Goal: Use online tool/utility: Utilize a website feature to perform a specific function

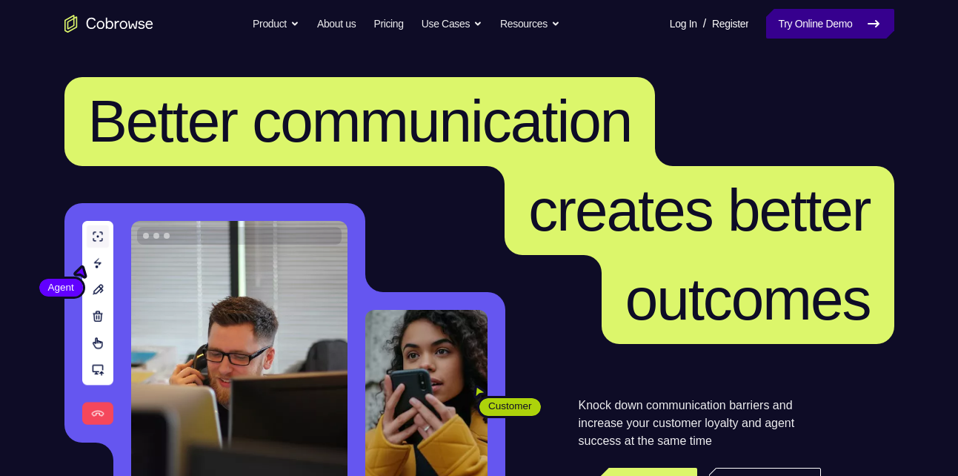
click at [820, 25] on link "Try Online Demo" at bounding box center [829, 24] width 127 height 30
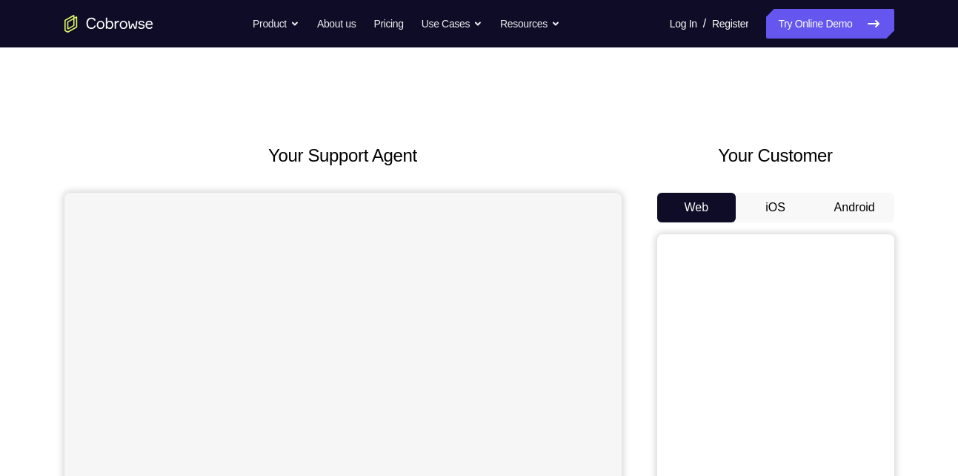
click at [855, 213] on button "Android" at bounding box center [854, 208] width 79 height 30
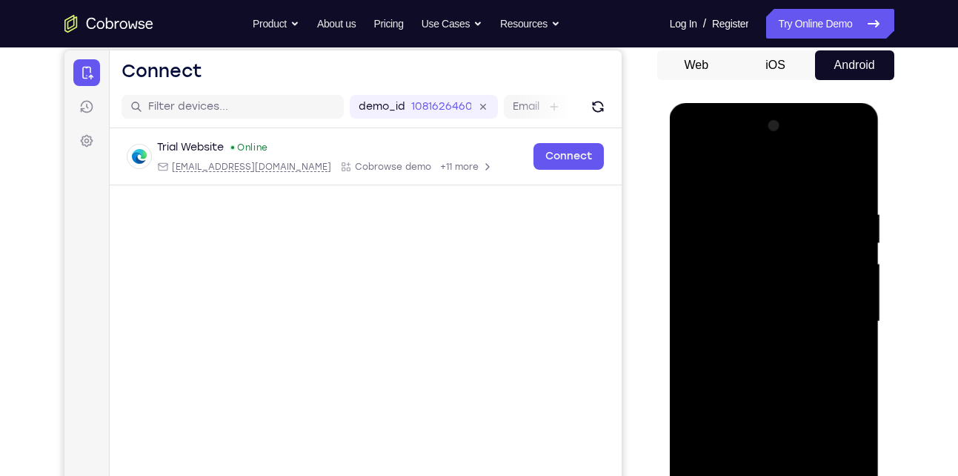
scroll to position [242, 0]
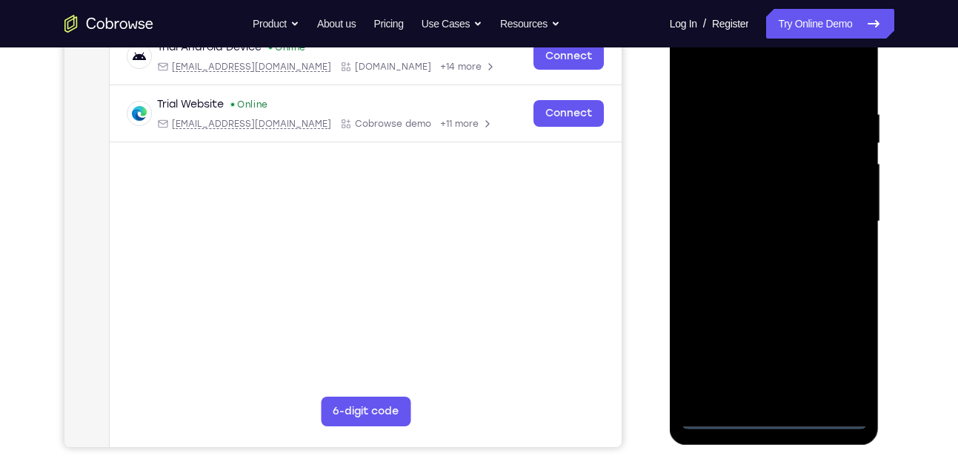
click at [776, 419] on div at bounding box center [774, 221] width 187 height 415
click at [837, 358] on div at bounding box center [774, 221] width 187 height 415
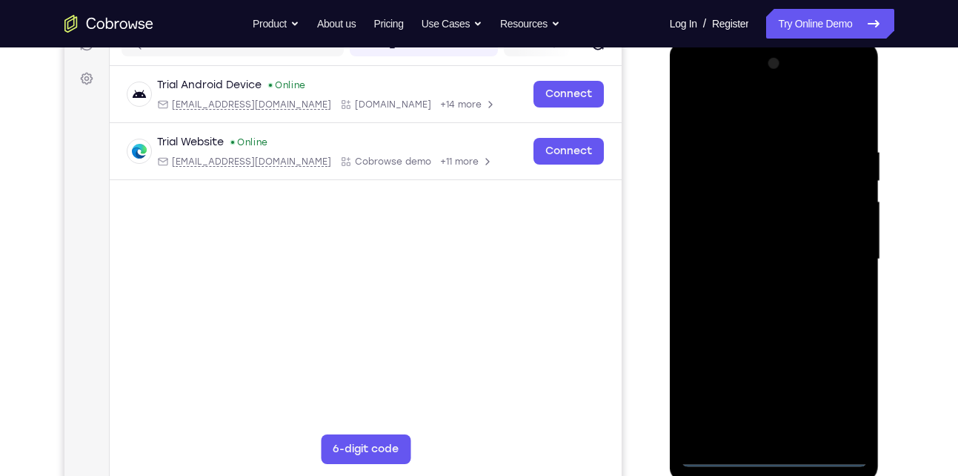
scroll to position [204, 0]
click at [739, 123] on div at bounding box center [774, 260] width 187 height 415
click at [777, 119] on div at bounding box center [774, 260] width 187 height 415
click at [842, 250] on div at bounding box center [774, 260] width 187 height 415
click at [758, 292] on div at bounding box center [774, 260] width 187 height 415
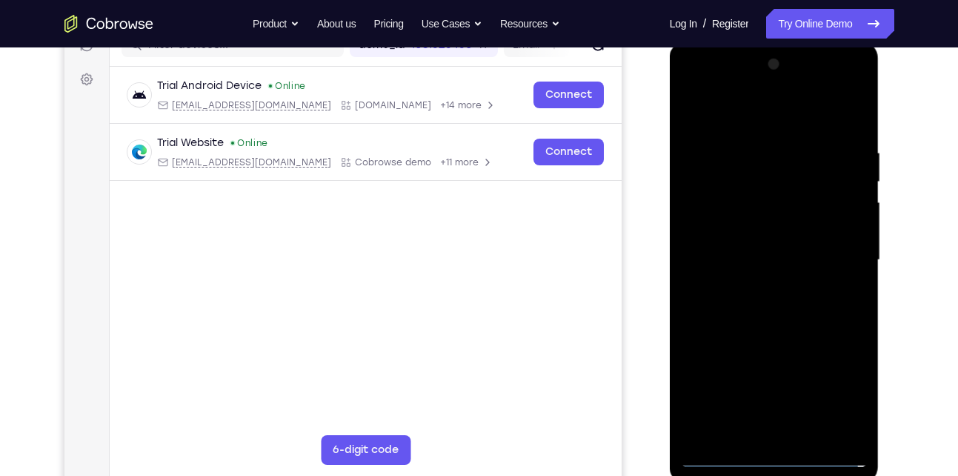
click at [786, 248] on div at bounding box center [774, 260] width 187 height 415
click at [742, 259] on div at bounding box center [774, 260] width 187 height 415
click at [761, 318] on div at bounding box center [774, 260] width 187 height 415
click at [766, 302] on div at bounding box center [774, 260] width 187 height 415
drag, startPoint x: 773, startPoint y: 120, endPoint x: 755, endPoint y: 61, distance: 61.2
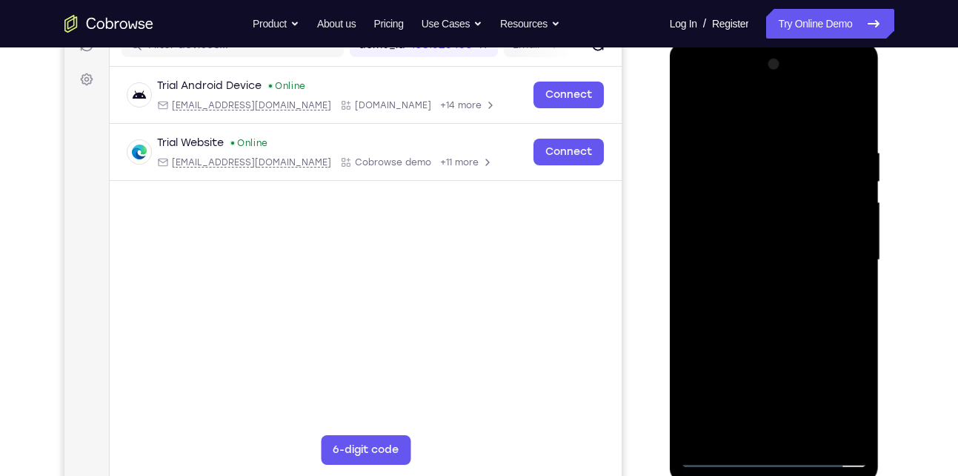
click at [755, 61] on div at bounding box center [774, 260] width 187 height 415
click at [768, 333] on div at bounding box center [774, 260] width 187 height 415
click at [766, 144] on div at bounding box center [774, 260] width 187 height 415
click at [844, 225] on div at bounding box center [774, 260] width 187 height 415
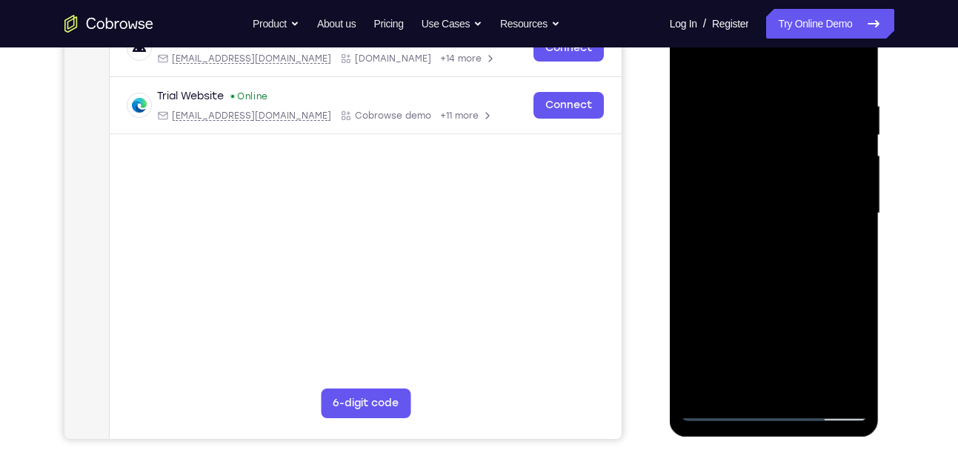
click at [837, 199] on div at bounding box center [774, 213] width 187 height 415
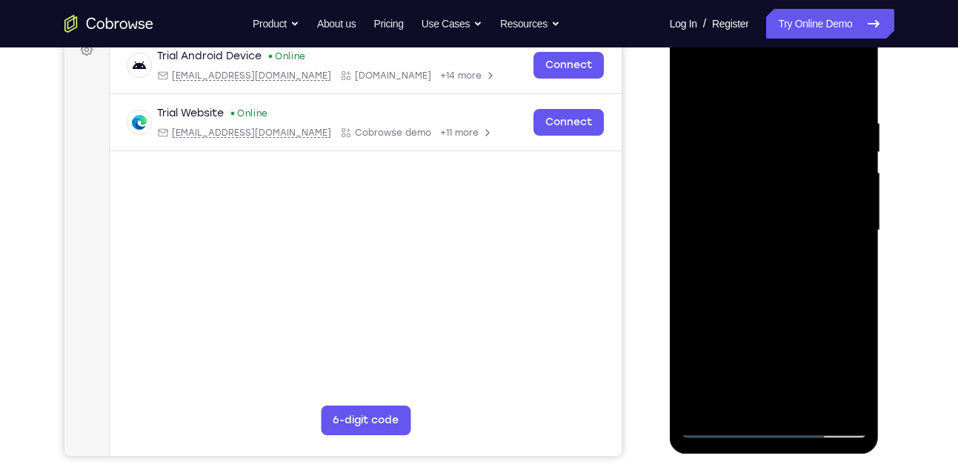
scroll to position [233, 0]
click at [845, 90] on div at bounding box center [774, 231] width 187 height 415
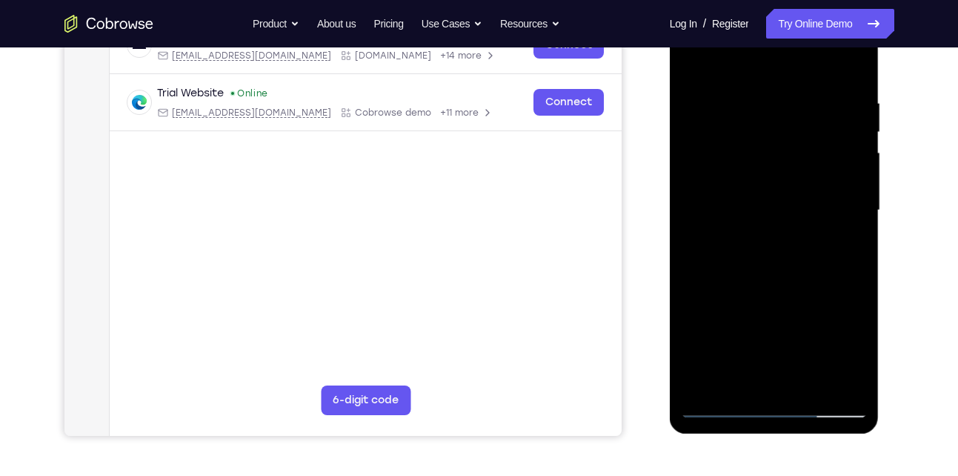
click at [804, 382] on div at bounding box center [774, 210] width 187 height 415
click at [780, 290] on div at bounding box center [774, 210] width 187 height 415
click at [791, 256] on div at bounding box center [774, 210] width 187 height 415
click at [730, 65] on div at bounding box center [774, 210] width 187 height 415
click at [716, 93] on div at bounding box center [774, 210] width 187 height 415
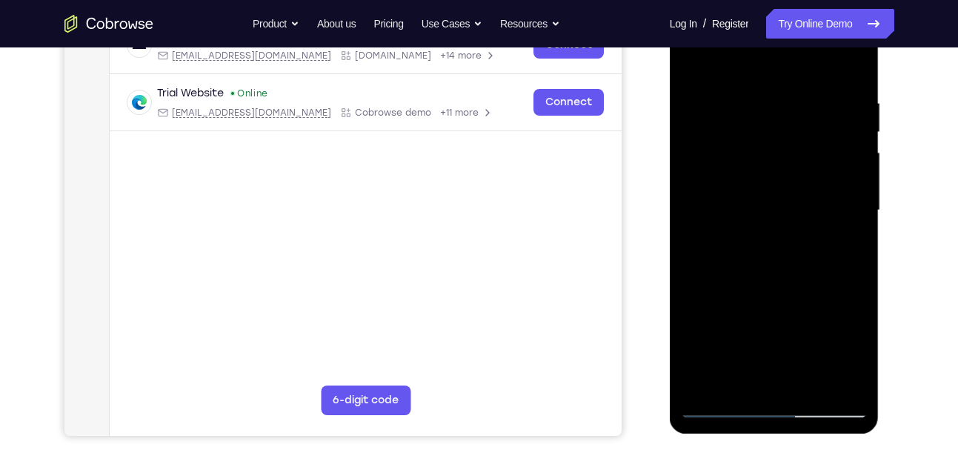
click at [695, 113] on div at bounding box center [774, 210] width 187 height 415
click at [852, 62] on div at bounding box center [774, 210] width 187 height 415
click at [695, 63] on div at bounding box center [774, 210] width 187 height 415
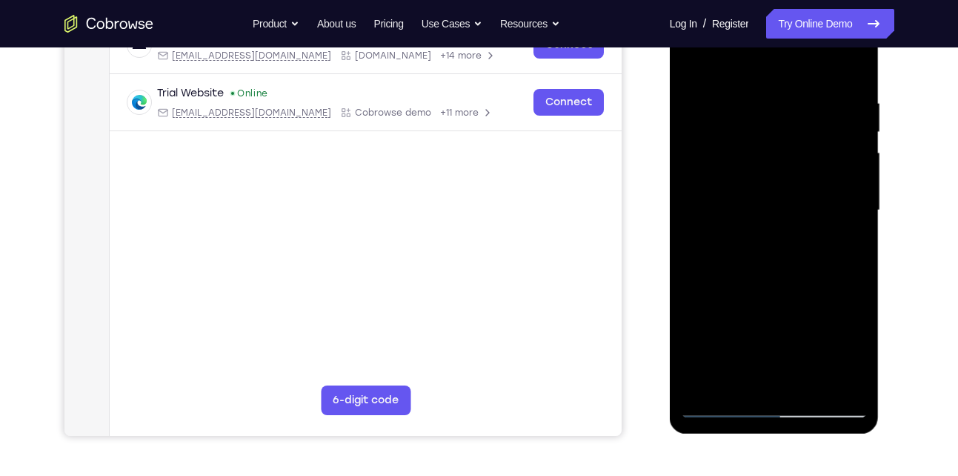
click at [733, 374] on div at bounding box center [774, 210] width 187 height 415
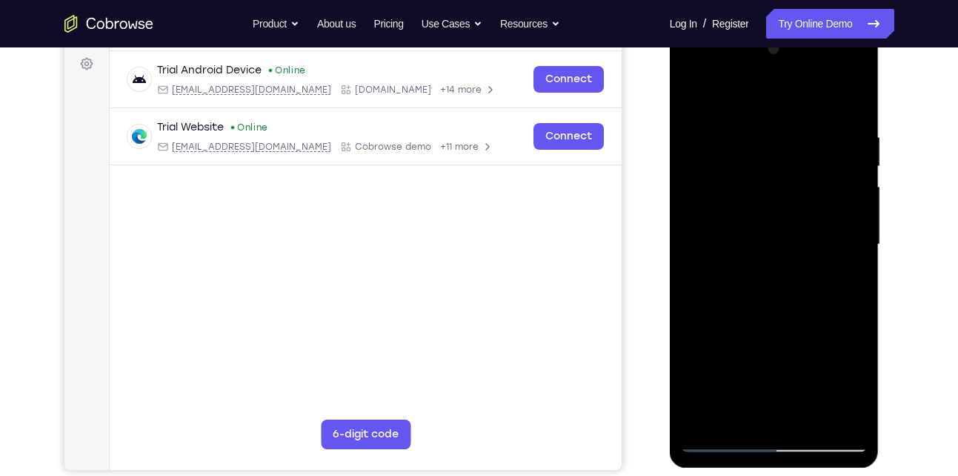
scroll to position [218, 0]
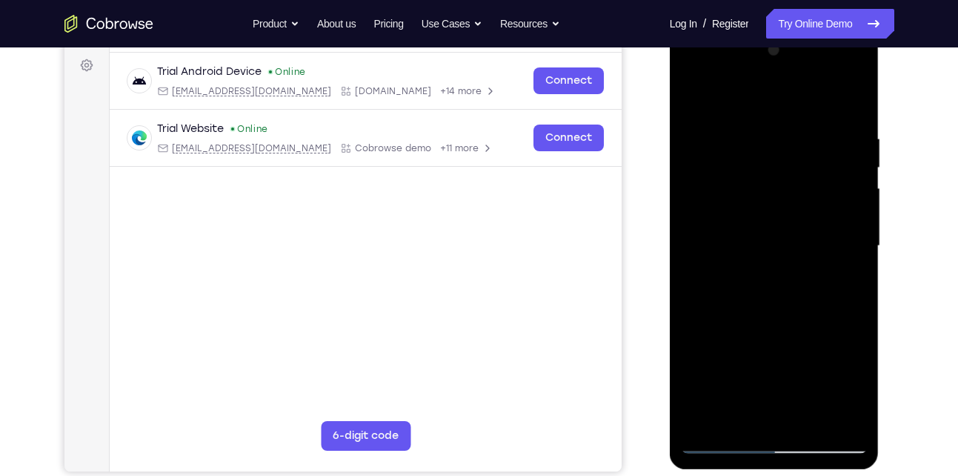
click at [694, 95] on div at bounding box center [774, 246] width 187 height 415
click at [759, 382] on div at bounding box center [774, 246] width 187 height 415
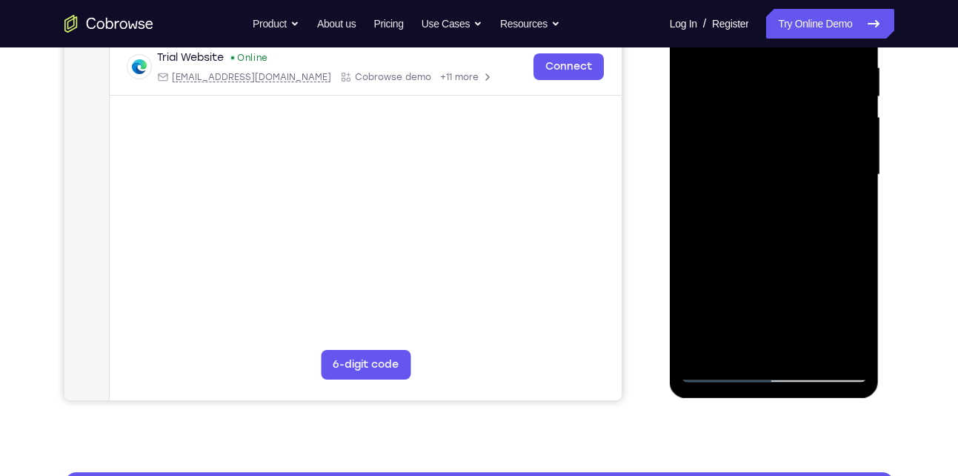
scroll to position [293, 0]
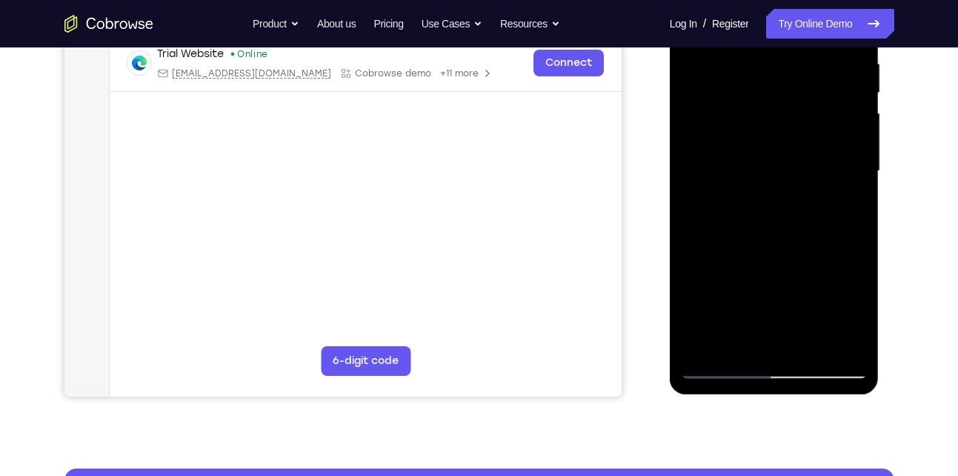
click at [722, 366] on div at bounding box center [774, 171] width 187 height 415
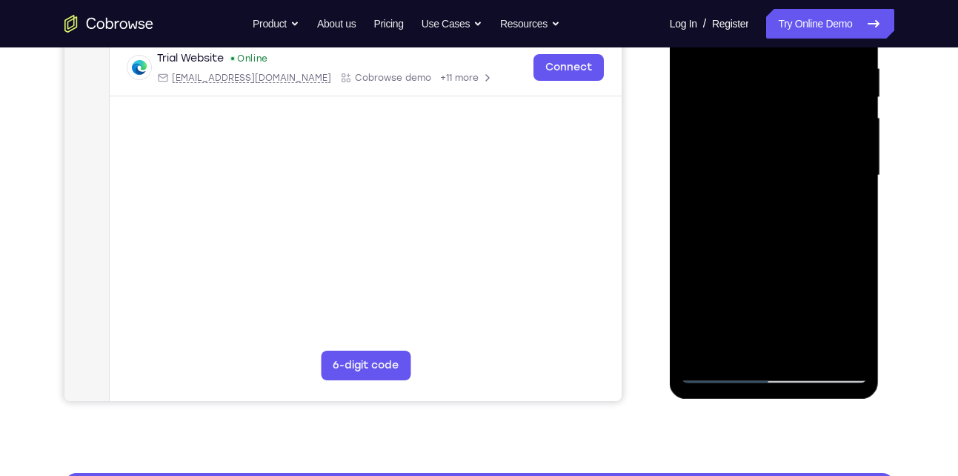
scroll to position [289, 0]
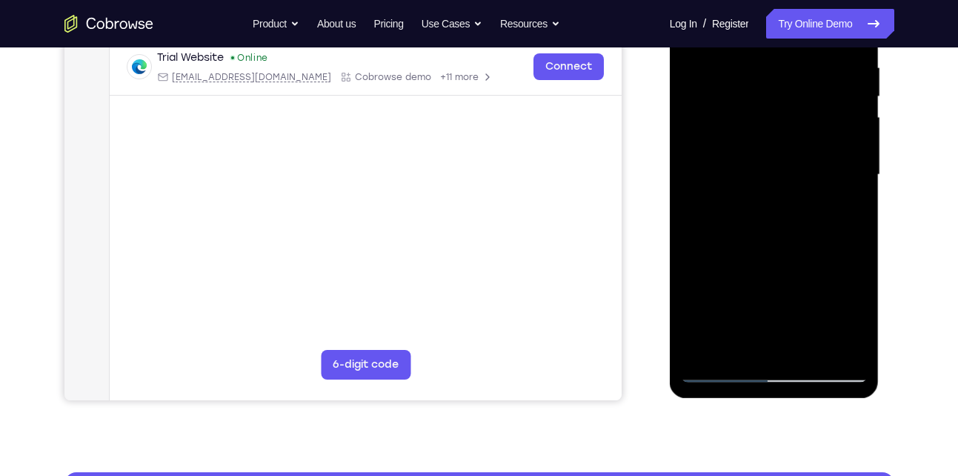
click at [768, 351] on div at bounding box center [774, 174] width 187 height 415
click at [744, 312] on div at bounding box center [774, 174] width 187 height 415
click at [725, 371] on div at bounding box center [774, 174] width 187 height 415
drag, startPoint x: 777, startPoint y: 310, endPoint x: 763, endPoint y: 222, distance: 89.2
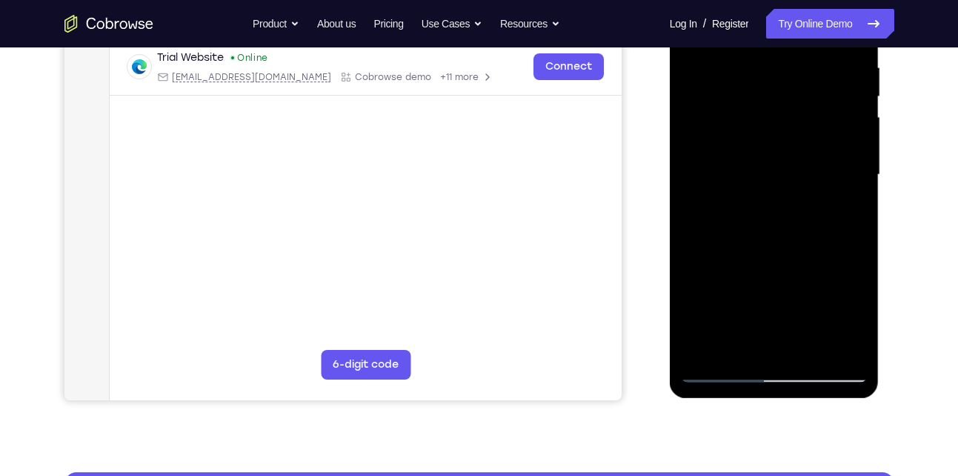
click at [763, 222] on div at bounding box center [774, 174] width 187 height 415
click at [763, 297] on div at bounding box center [774, 174] width 187 height 415
click at [725, 372] on div at bounding box center [774, 174] width 187 height 415
click at [771, 325] on div at bounding box center [774, 174] width 187 height 415
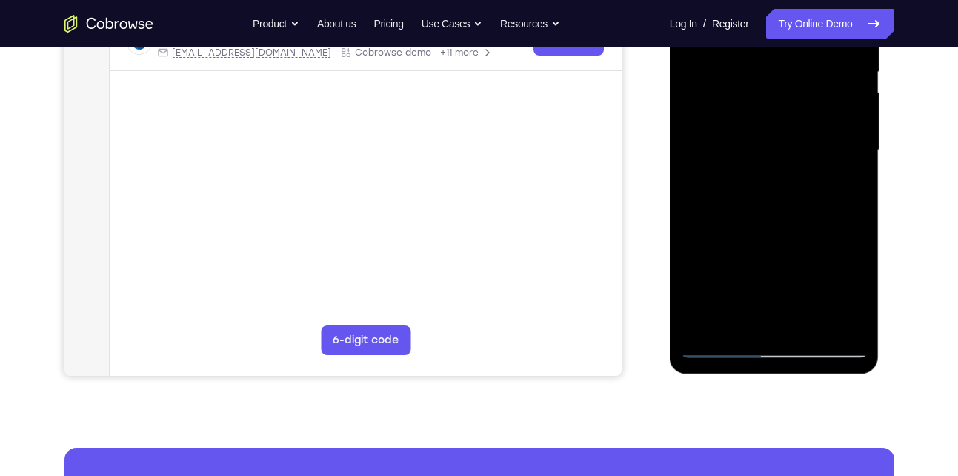
scroll to position [314, 0]
click at [751, 318] on div at bounding box center [774, 149] width 187 height 415
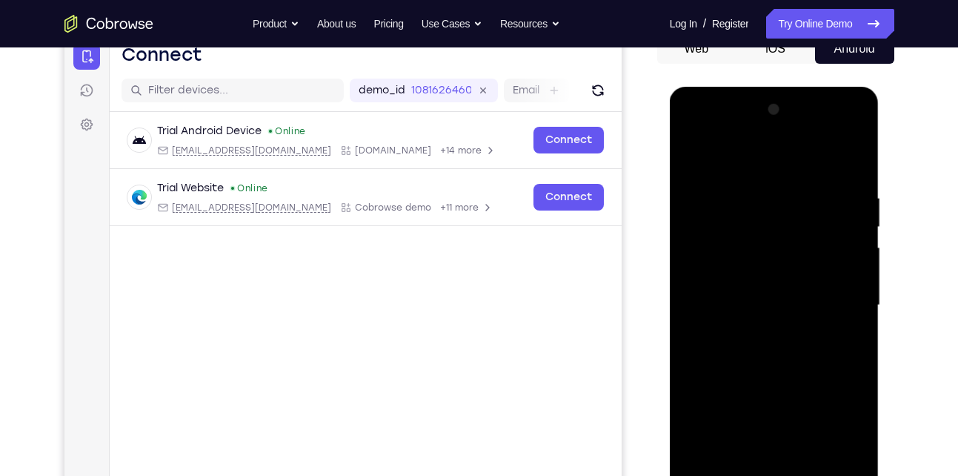
scroll to position [158, 0]
click at [693, 157] on div at bounding box center [774, 306] width 187 height 415
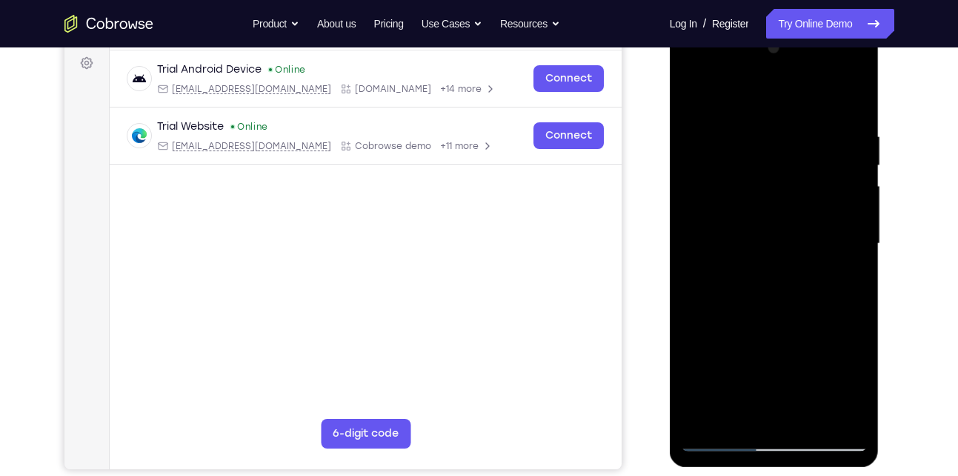
scroll to position [221, 0]
click at [759, 270] on div at bounding box center [774, 243] width 187 height 415
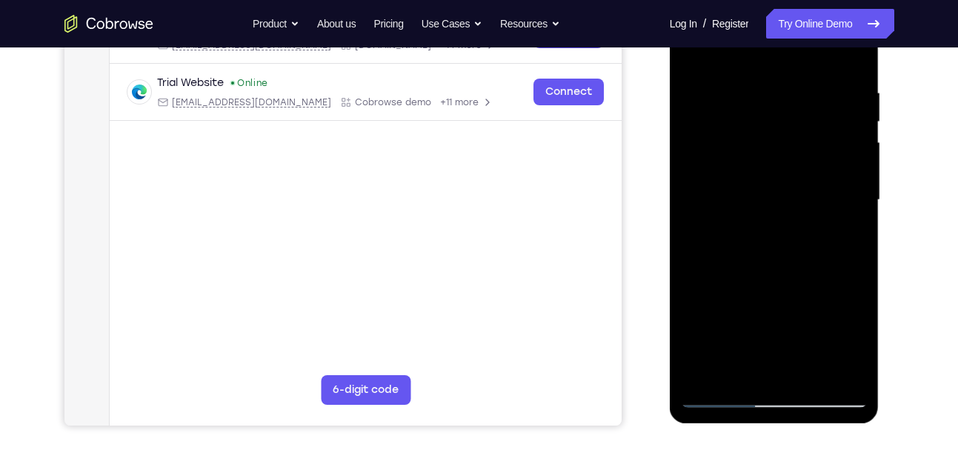
scroll to position [266, 0]
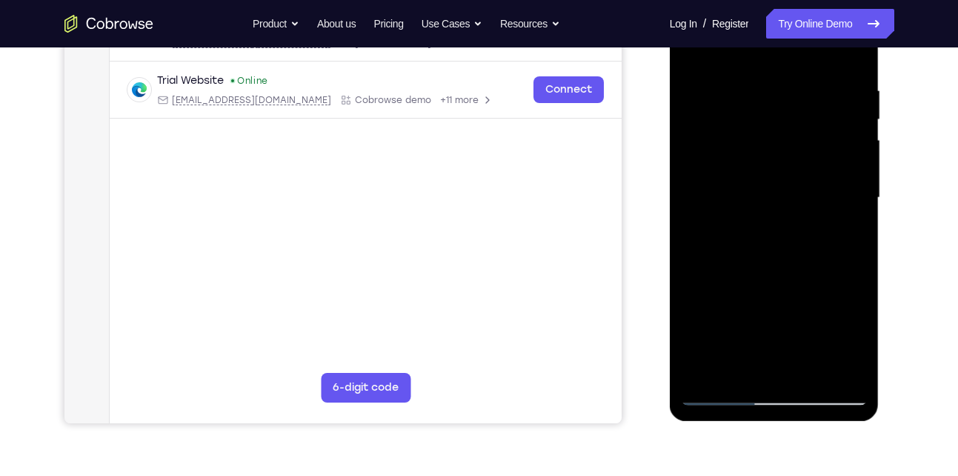
click at [725, 339] on div at bounding box center [774, 197] width 187 height 415
click at [731, 363] on div at bounding box center [774, 197] width 187 height 415
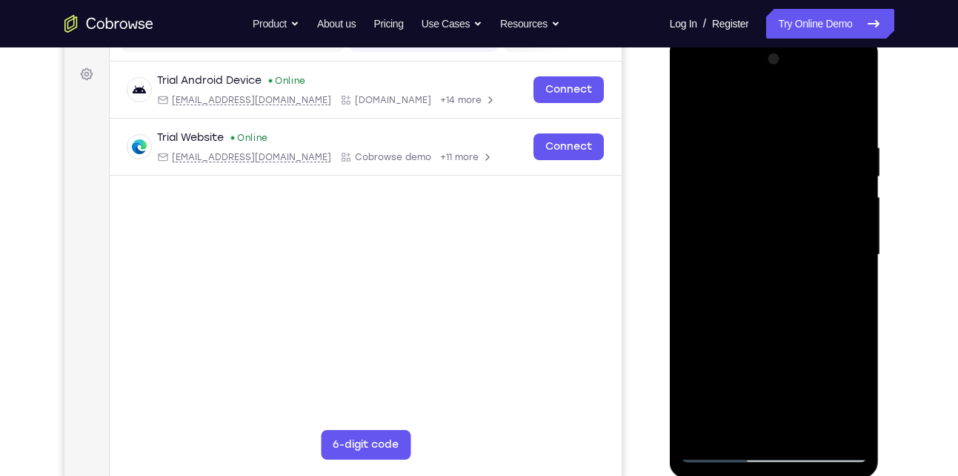
scroll to position [206, 0]
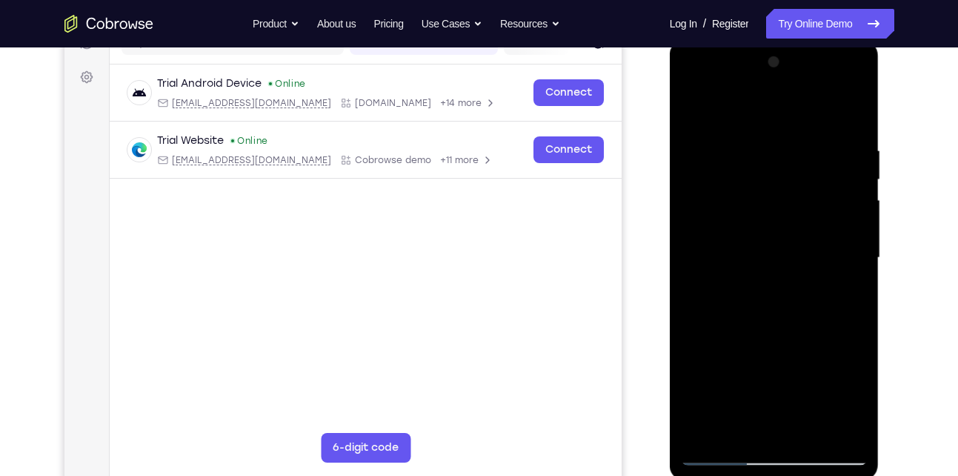
click at [691, 105] on div at bounding box center [774, 257] width 187 height 415
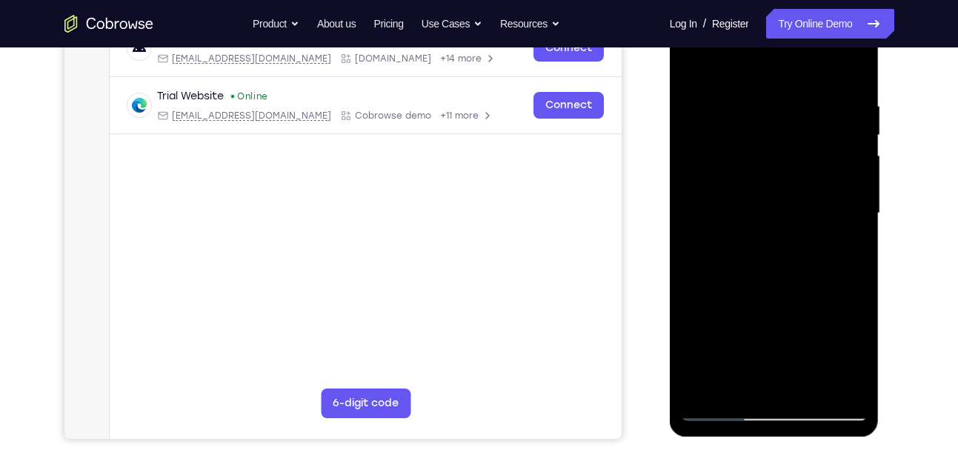
click at [777, 270] on div at bounding box center [774, 213] width 187 height 415
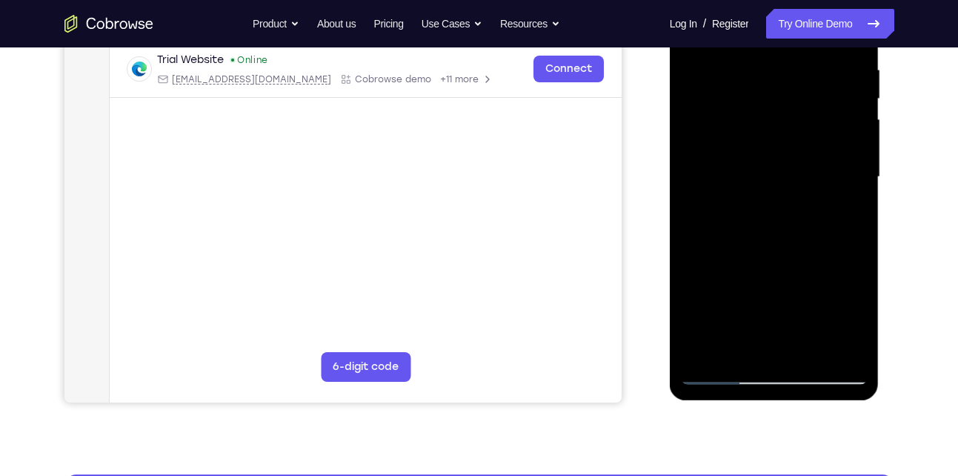
click at [796, 267] on div at bounding box center [774, 177] width 187 height 415
click at [809, 164] on div at bounding box center [774, 177] width 187 height 415
click at [842, 160] on div at bounding box center [774, 177] width 187 height 415
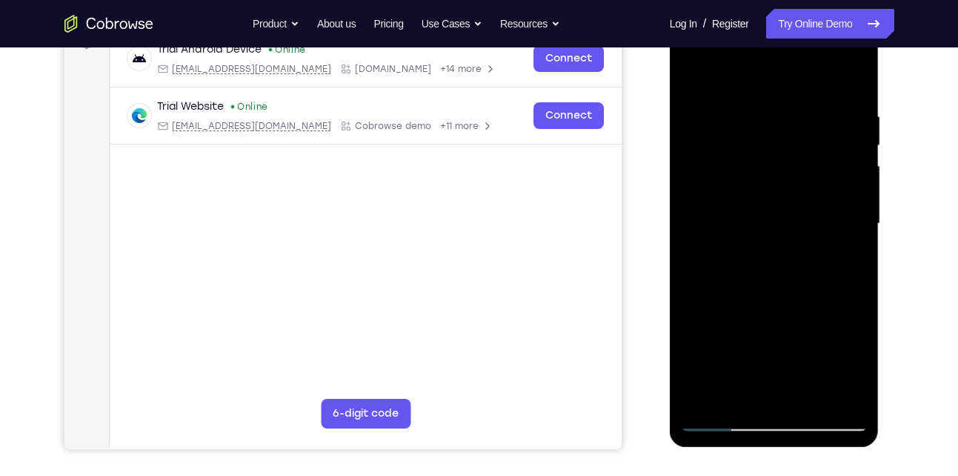
scroll to position [194, 0]
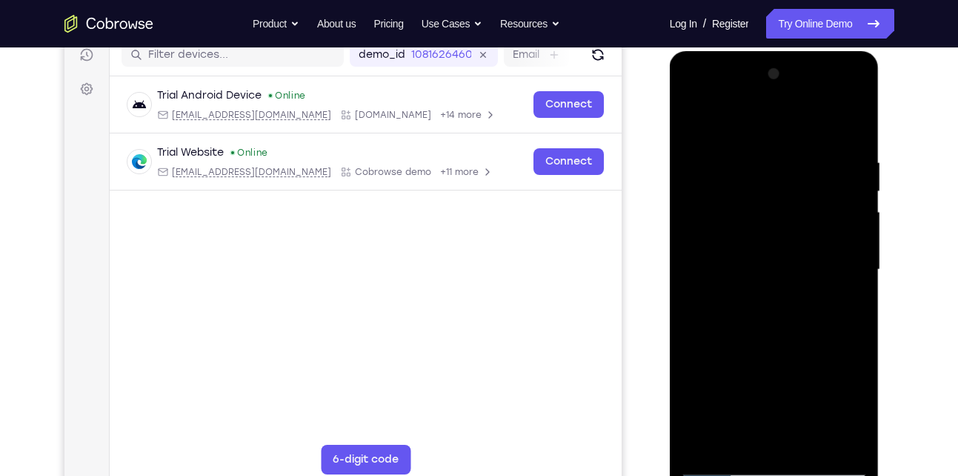
click at [792, 155] on div at bounding box center [774, 269] width 187 height 415
click at [842, 285] on div at bounding box center [774, 269] width 187 height 415
click at [790, 155] on div at bounding box center [774, 269] width 187 height 415
click at [814, 291] on div at bounding box center [774, 269] width 187 height 415
click at [694, 120] on div at bounding box center [774, 269] width 187 height 415
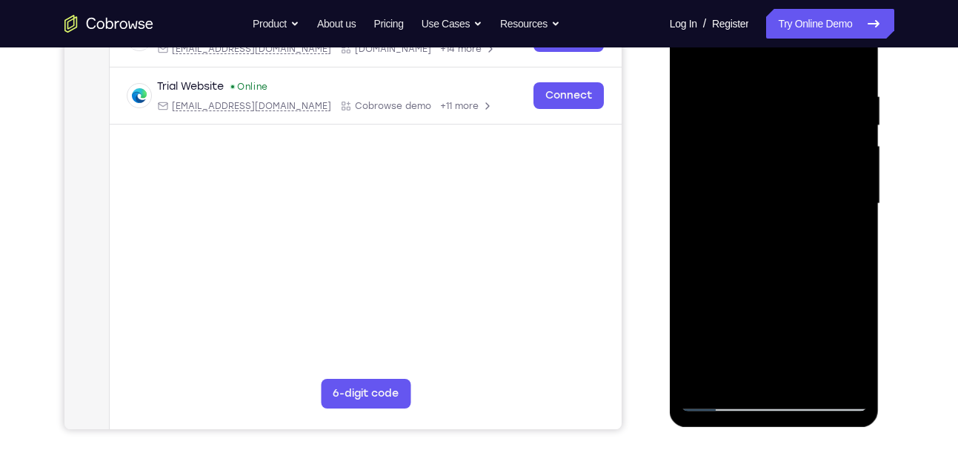
scroll to position [261, 0]
click at [756, 259] on div at bounding box center [774, 203] width 187 height 415
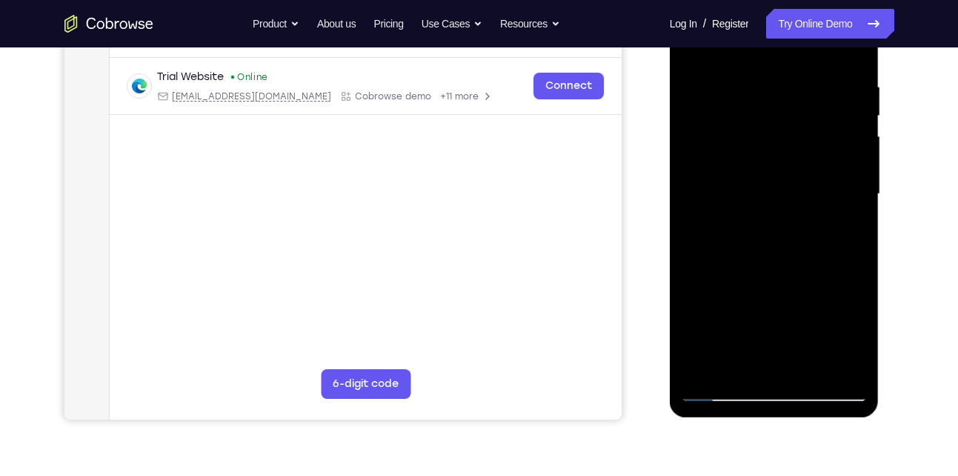
click at [743, 357] on div at bounding box center [774, 194] width 187 height 415
click at [854, 332] on div at bounding box center [774, 194] width 187 height 415
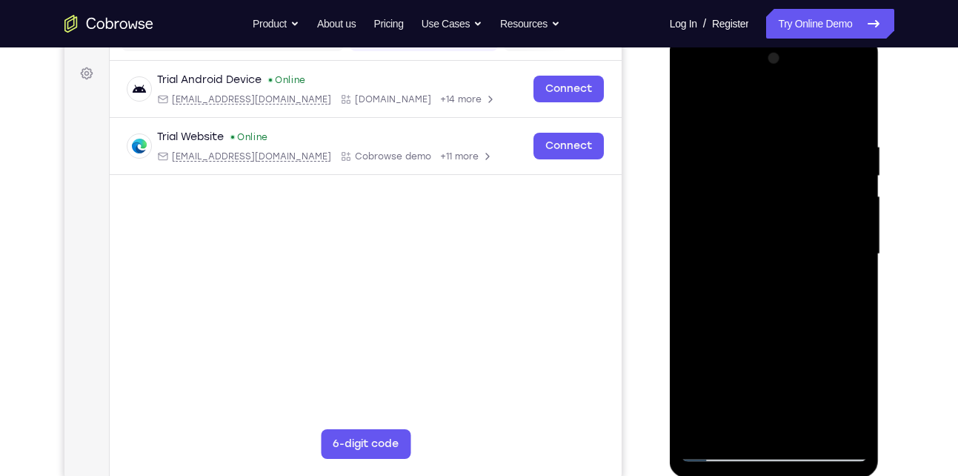
click at [695, 109] on div at bounding box center [774, 254] width 187 height 415
click at [752, 306] on div at bounding box center [774, 254] width 187 height 415
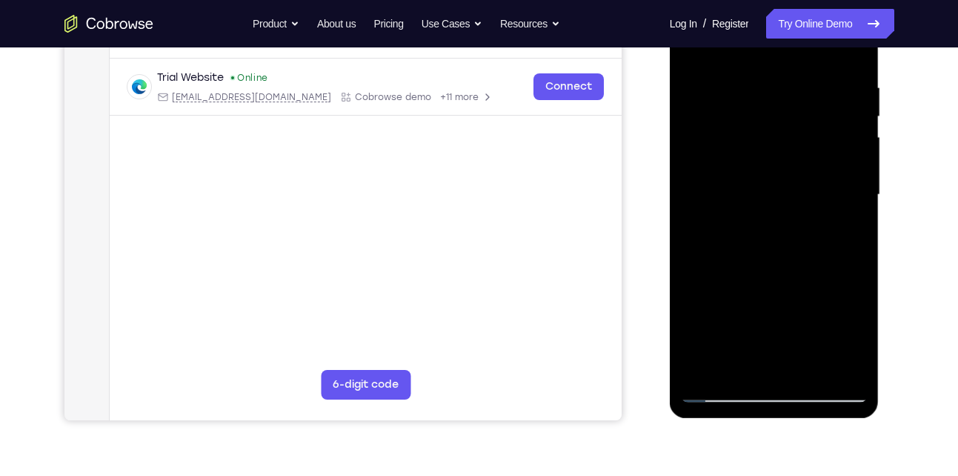
scroll to position [270, 0]
click at [788, 281] on div at bounding box center [774, 194] width 187 height 415
click at [836, 285] on div at bounding box center [774, 194] width 187 height 415
click at [858, 336] on div at bounding box center [774, 194] width 187 height 415
click at [739, 363] on div at bounding box center [774, 194] width 187 height 415
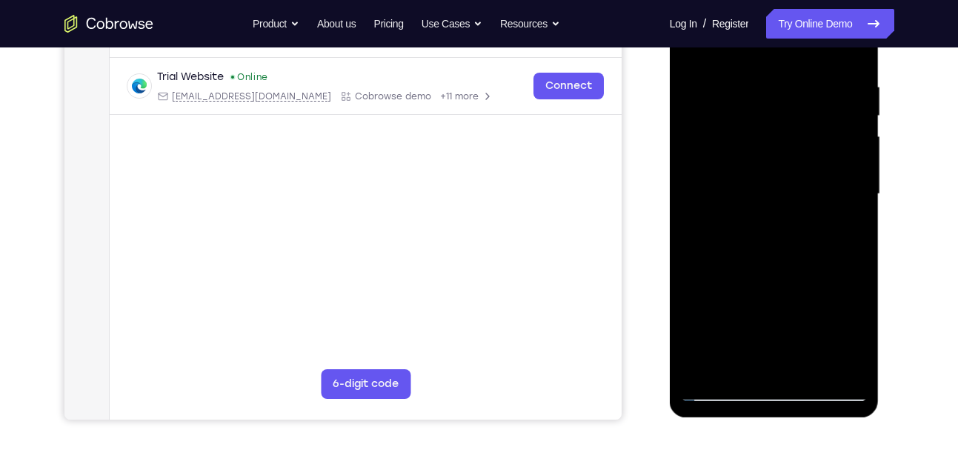
click at [813, 299] on div at bounding box center [774, 194] width 187 height 415
click at [820, 275] on div at bounding box center [774, 194] width 187 height 415
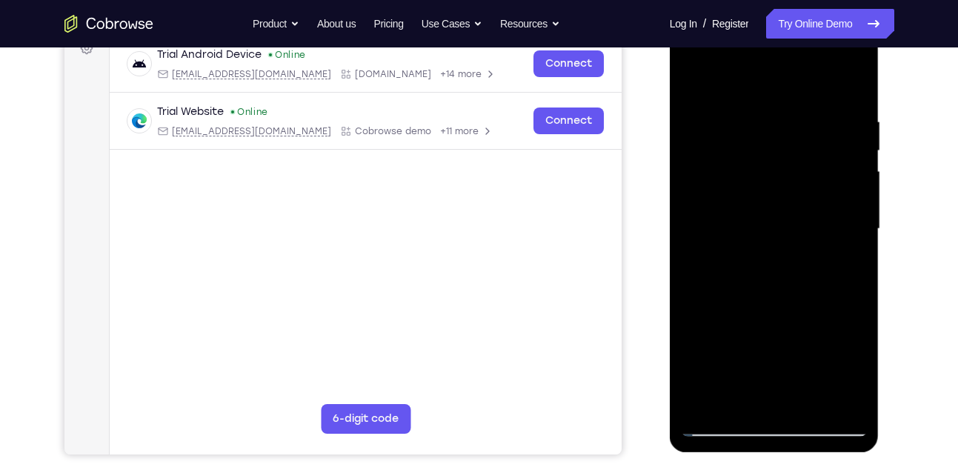
scroll to position [233, 0]
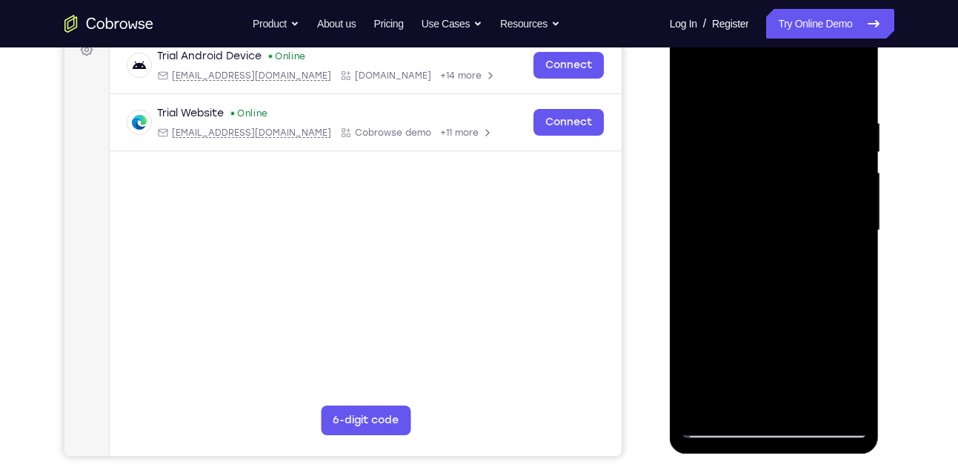
click at [694, 87] on div at bounding box center [774, 230] width 187 height 415
drag, startPoint x: 758, startPoint y: 240, endPoint x: 754, endPoint y: 402, distance: 162.3
click at [754, 402] on div at bounding box center [774, 230] width 187 height 415
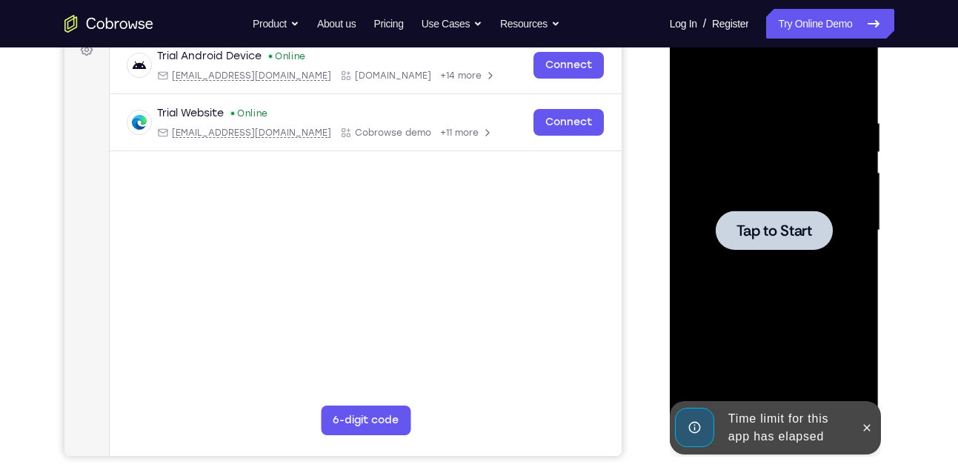
click at [760, 250] on div at bounding box center [774, 230] width 187 height 415
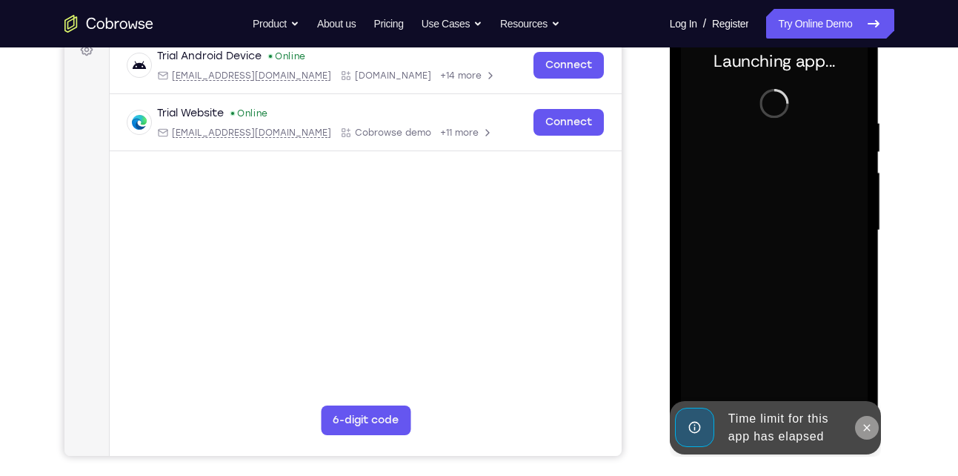
click at [870, 416] on button at bounding box center [867, 428] width 24 height 24
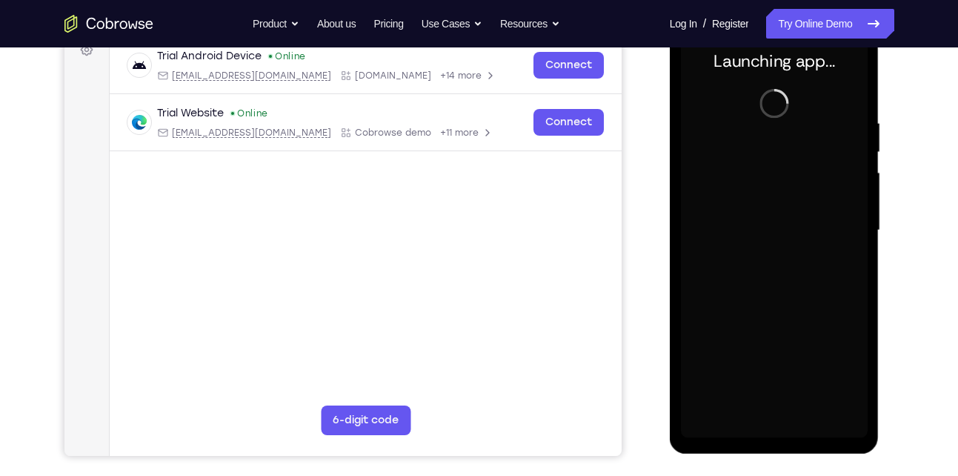
scroll to position [261, 0]
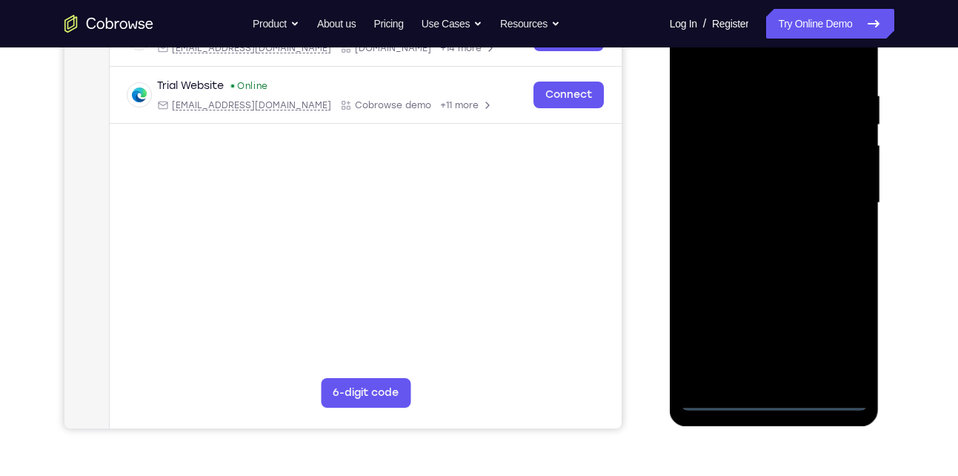
click at [777, 403] on div at bounding box center [774, 203] width 187 height 415
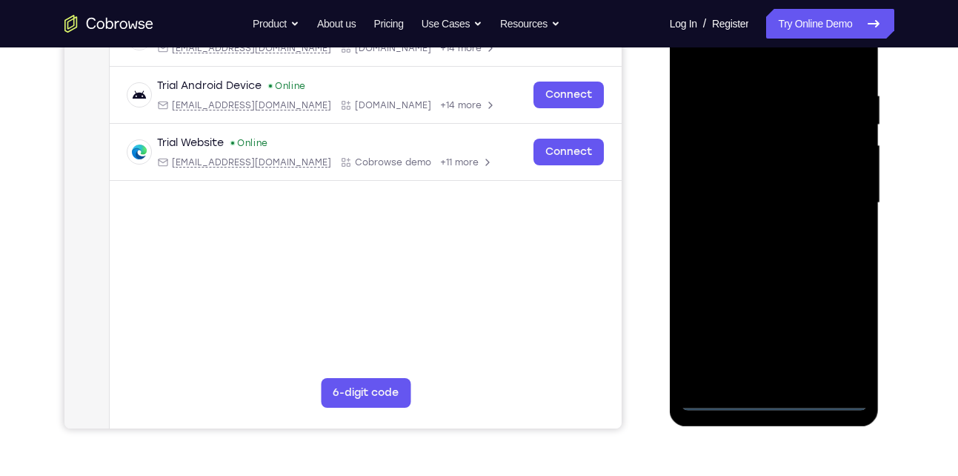
click at [845, 339] on div at bounding box center [774, 203] width 187 height 415
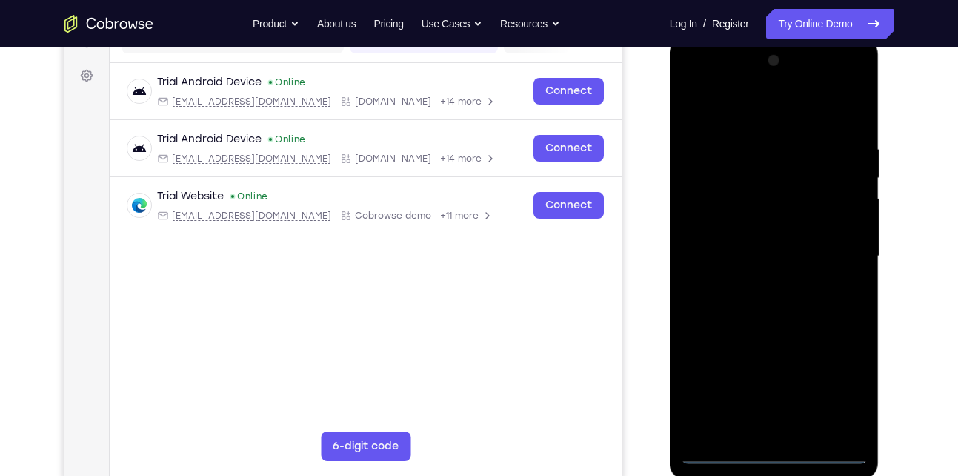
scroll to position [207, 0]
click at [768, 106] on div at bounding box center [774, 257] width 187 height 415
click at [840, 254] on div at bounding box center [774, 257] width 187 height 415
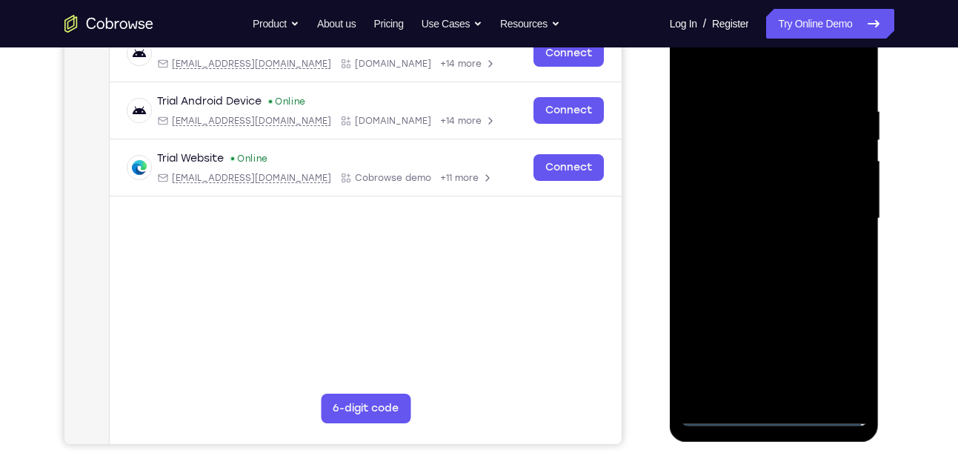
scroll to position [246, 0]
click at [757, 244] on div at bounding box center [774, 217] width 187 height 415
click at [779, 207] on div at bounding box center [774, 217] width 187 height 415
click at [722, 210] on div at bounding box center [774, 217] width 187 height 415
click at [728, 266] on div at bounding box center [774, 217] width 187 height 415
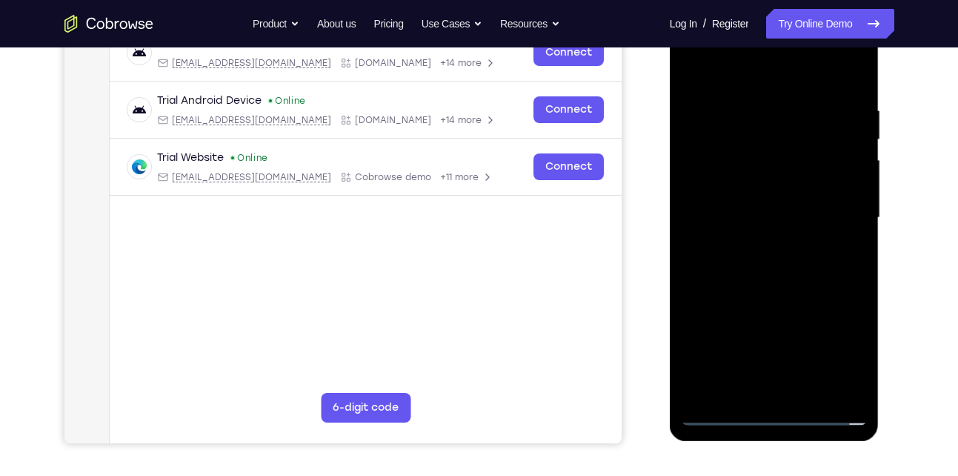
click at [728, 266] on div at bounding box center [774, 217] width 187 height 415
drag, startPoint x: 737, startPoint y: 75, endPoint x: 725, endPoint y: 26, distance: 50.1
click at [725, 26] on div at bounding box center [774, 217] width 187 height 415
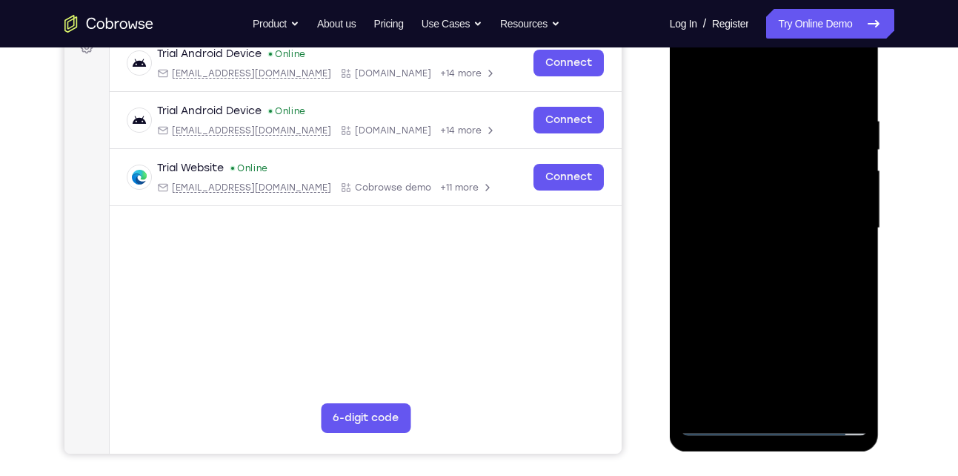
click at [723, 275] on div at bounding box center [774, 228] width 187 height 415
click at [754, 299] on div at bounding box center [774, 228] width 187 height 415
drag, startPoint x: 808, startPoint y: 312, endPoint x: 793, endPoint y: 226, distance: 87.3
click at [793, 226] on div at bounding box center [774, 228] width 187 height 415
click at [854, 343] on div at bounding box center [774, 228] width 187 height 415
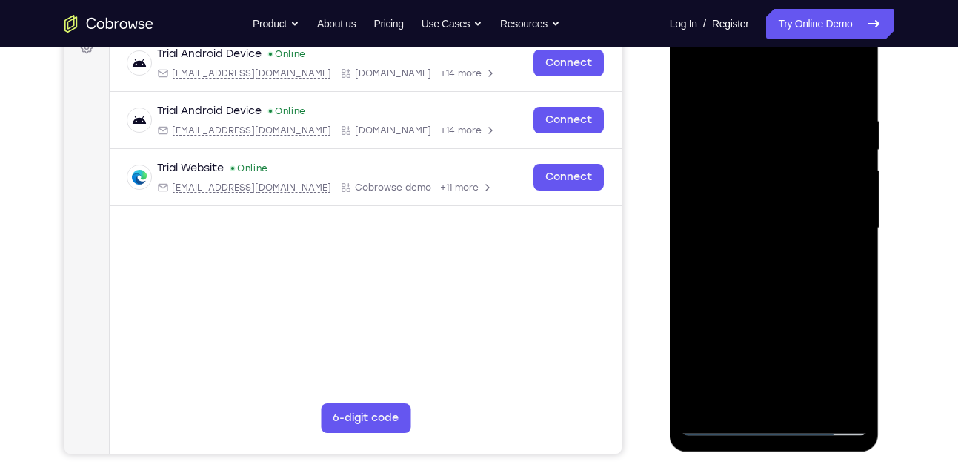
click at [854, 206] on div at bounding box center [774, 228] width 187 height 415
drag, startPoint x: 737, startPoint y: 154, endPoint x: 739, endPoint y: 299, distance: 145.2
click at [739, 299] on div at bounding box center [774, 228] width 187 height 415
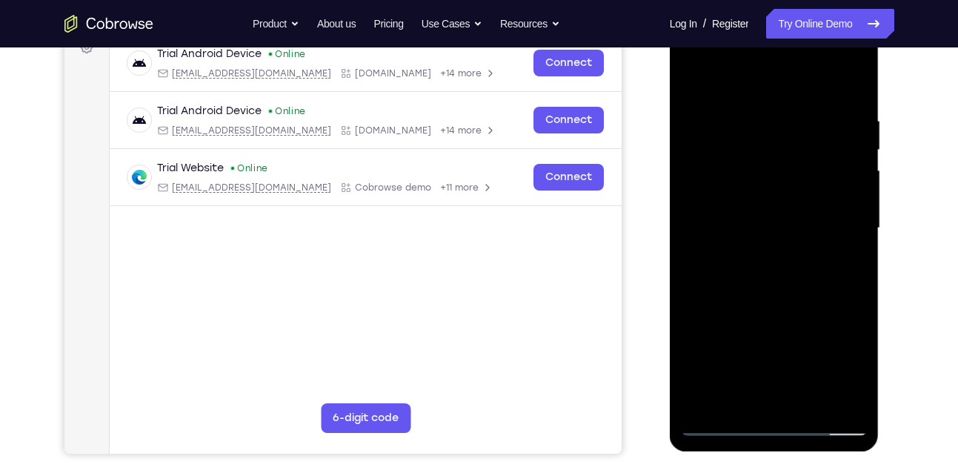
click at [759, 121] on div at bounding box center [774, 228] width 187 height 415
click at [834, 181] on div at bounding box center [774, 228] width 187 height 415
click at [843, 187] on div at bounding box center [774, 228] width 187 height 415
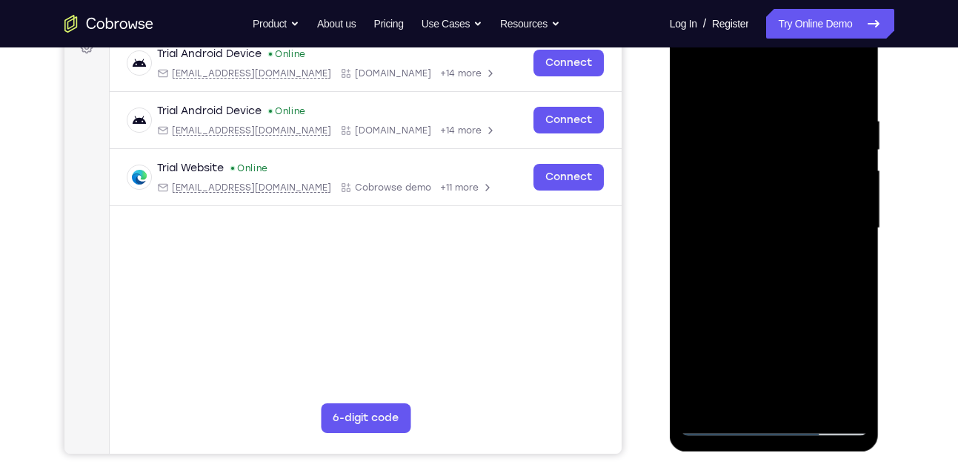
click at [831, 396] on div at bounding box center [774, 228] width 187 height 415
click at [769, 396] on div at bounding box center [774, 228] width 187 height 415
click at [714, 423] on div at bounding box center [774, 228] width 187 height 415
click at [844, 395] on div at bounding box center [774, 228] width 187 height 415
click at [847, 276] on div at bounding box center [774, 228] width 187 height 415
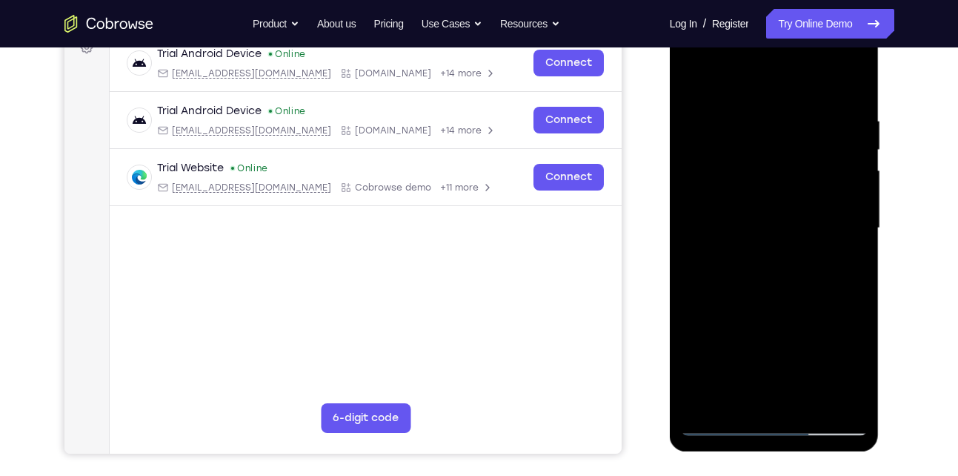
click at [833, 399] on div at bounding box center [774, 228] width 187 height 415
click at [844, 299] on div at bounding box center [774, 228] width 187 height 415
click at [831, 394] on div at bounding box center [774, 228] width 187 height 415
click at [839, 231] on div at bounding box center [774, 228] width 187 height 415
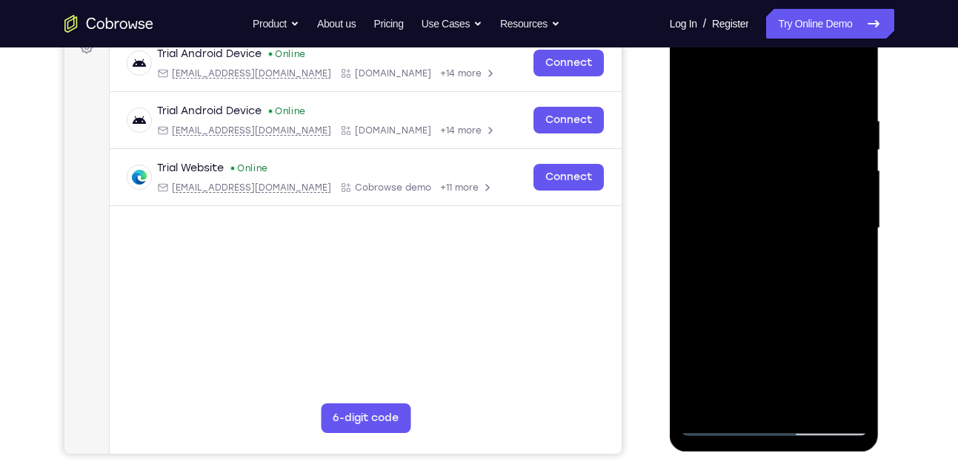
click at [839, 231] on div at bounding box center [774, 228] width 187 height 415
click at [842, 205] on div at bounding box center [774, 228] width 187 height 415
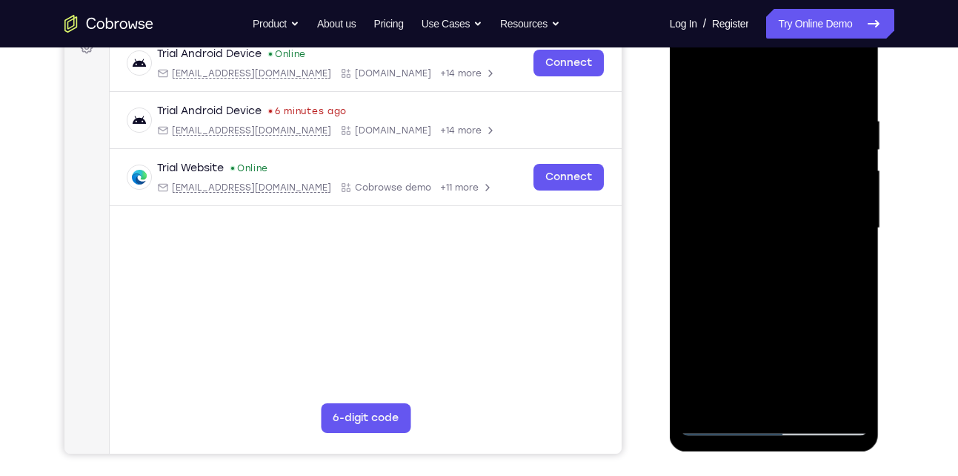
click at [842, 205] on div at bounding box center [774, 228] width 187 height 415
click at [842, 194] on div at bounding box center [774, 228] width 187 height 415
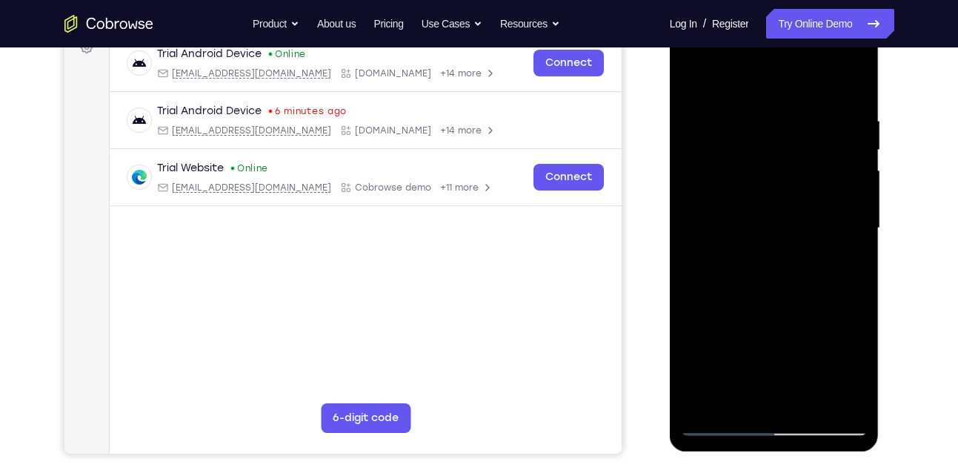
click at [842, 194] on div at bounding box center [774, 228] width 187 height 415
click at [694, 214] on div at bounding box center [774, 228] width 187 height 415
click at [754, 396] on div at bounding box center [774, 228] width 187 height 415
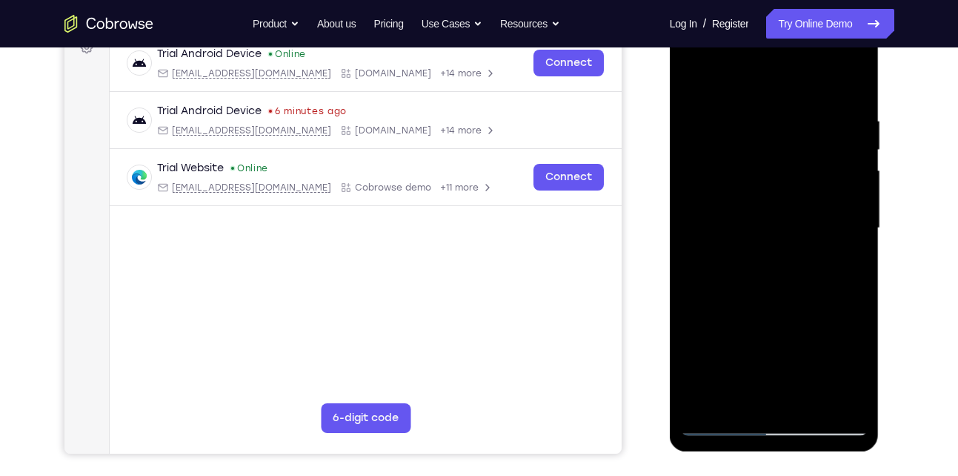
scroll to position [265, 0]
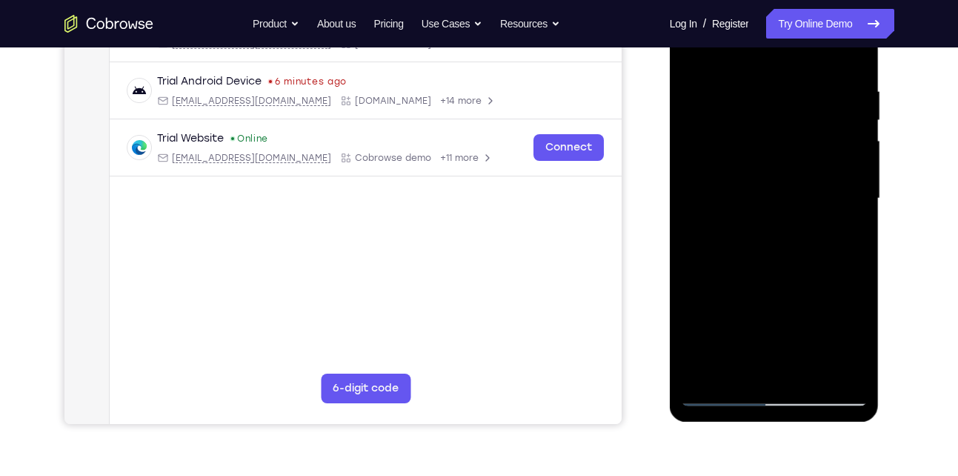
click at [722, 395] on div at bounding box center [774, 198] width 187 height 415
click at [831, 219] on div at bounding box center [774, 198] width 187 height 415
click at [837, 200] on div at bounding box center [774, 198] width 187 height 415
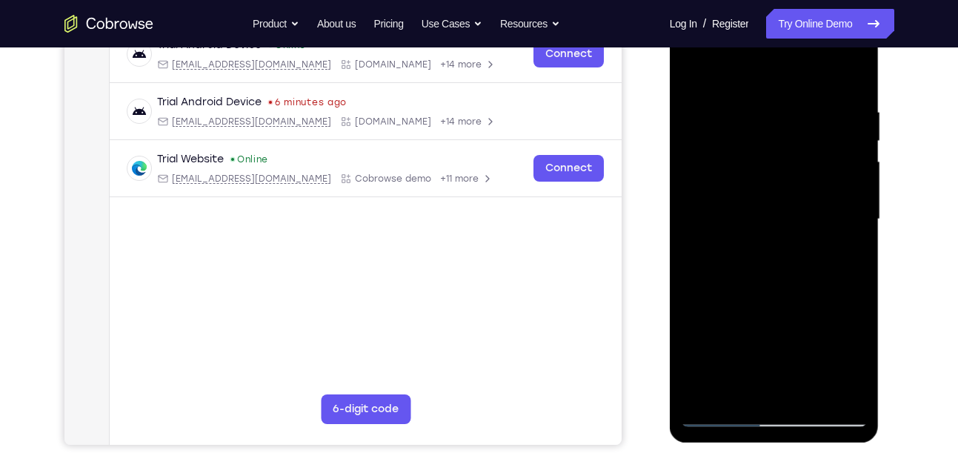
click at [831, 218] on div at bounding box center [774, 219] width 187 height 415
click at [850, 215] on div at bounding box center [774, 219] width 187 height 415
click at [850, 180] on div at bounding box center [774, 219] width 187 height 415
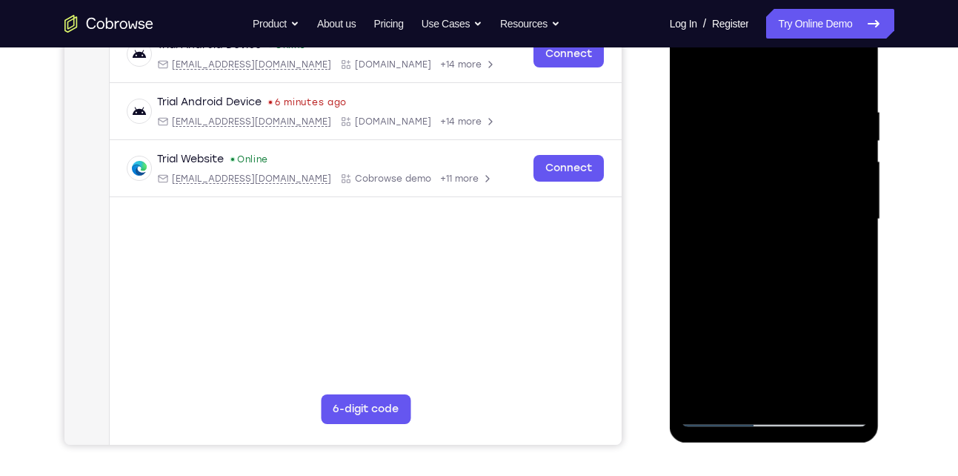
click at [850, 180] on div at bounding box center [774, 219] width 187 height 415
drag, startPoint x: 812, startPoint y: 173, endPoint x: 802, endPoint y: 237, distance: 65.2
click at [802, 237] on div at bounding box center [774, 219] width 187 height 415
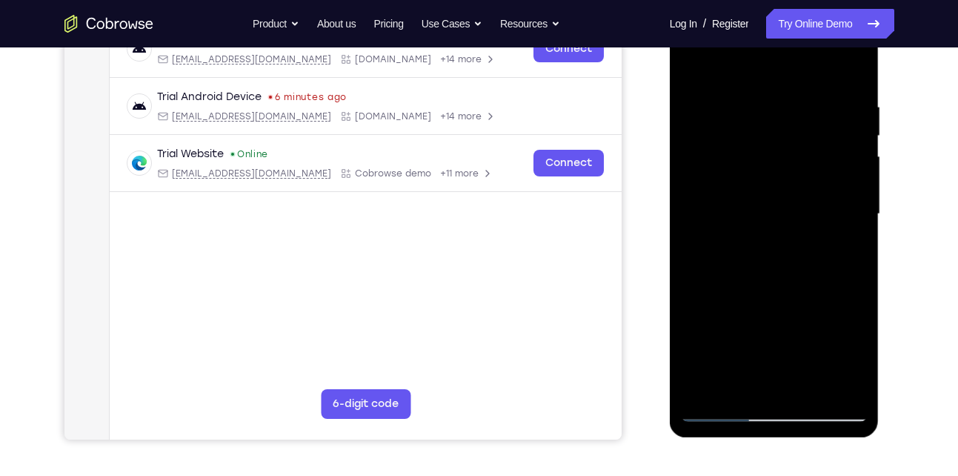
scroll to position [272, 0]
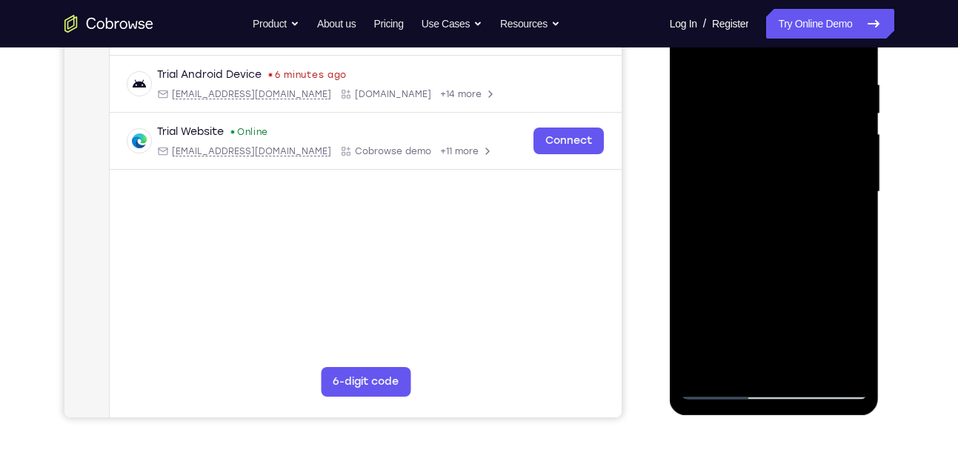
click at [850, 363] on div at bounding box center [774, 191] width 187 height 415
click at [825, 210] on div at bounding box center [774, 191] width 187 height 415
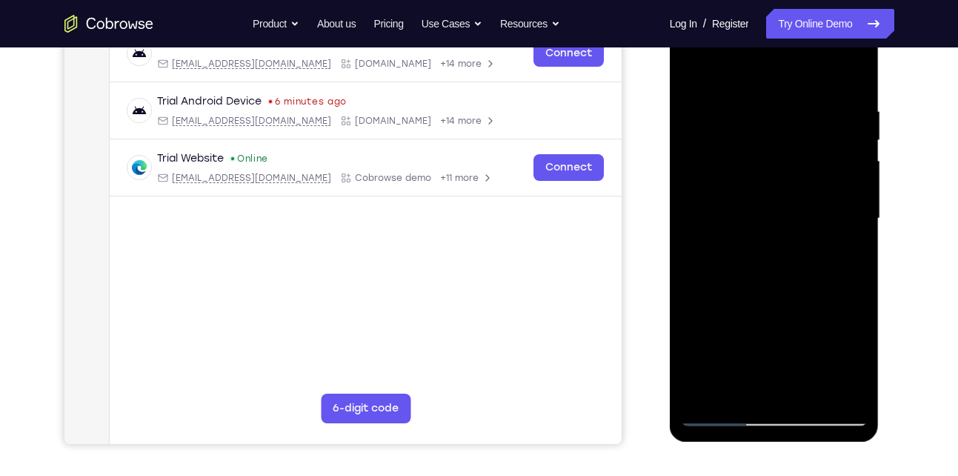
scroll to position [245, 0]
click at [841, 207] on div at bounding box center [774, 219] width 187 height 415
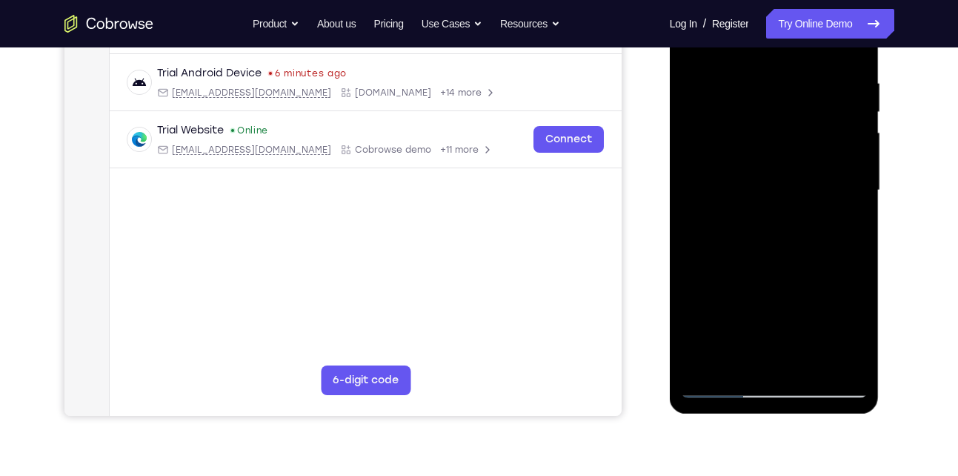
scroll to position [274, 0]
click at [768, 353] on div at bounding box center [774, 189] width 187 height 415
click at [721, 384] on div at bounding box center [774, 189] width 187 height 415
click at [844, 357] on div at bounding box center [774, 189] width 187 height 415
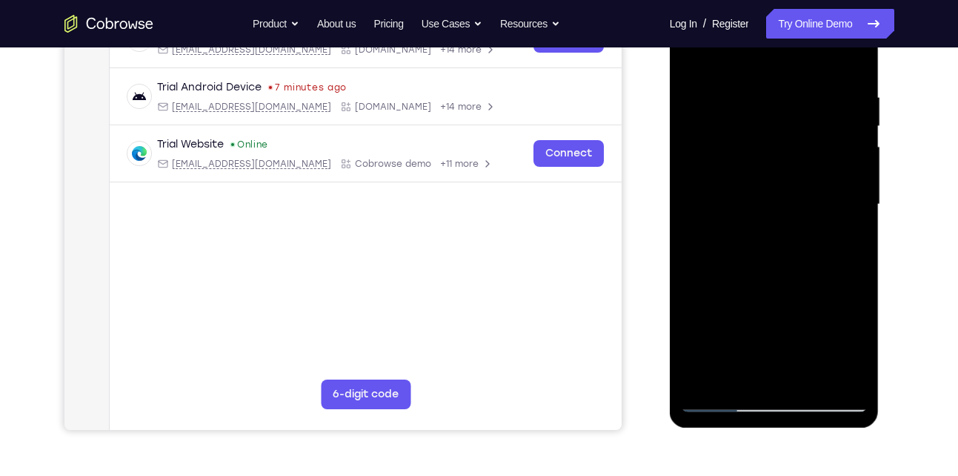
click at [834, 230] on div at bounding box center [774, 204] width 187 height 415
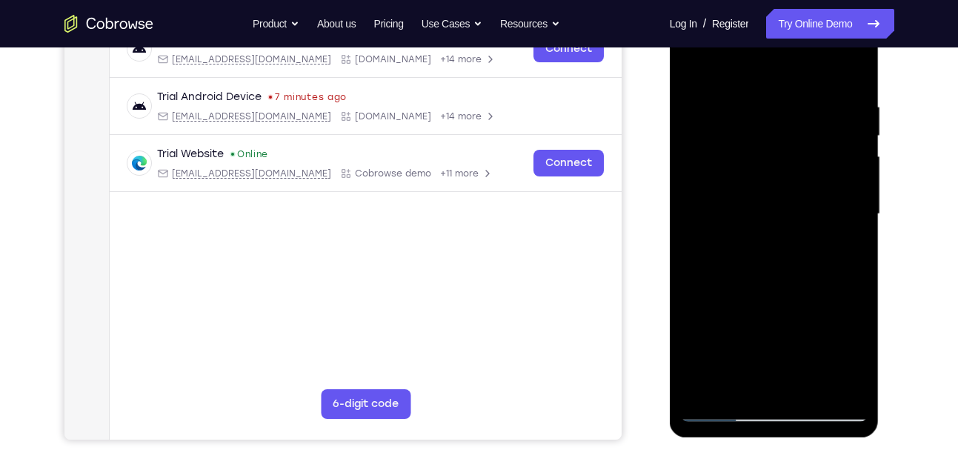
click at [834, 230] on div at bounding box center [774, 214] width 187 height 415
click at [849, 102] on div at bounding box center [774, 214] width 187 height 415
drag, startPoint x: 845, startPoint y: 136, endPoint x: 713, endPoint y: 142, distance: 132.0
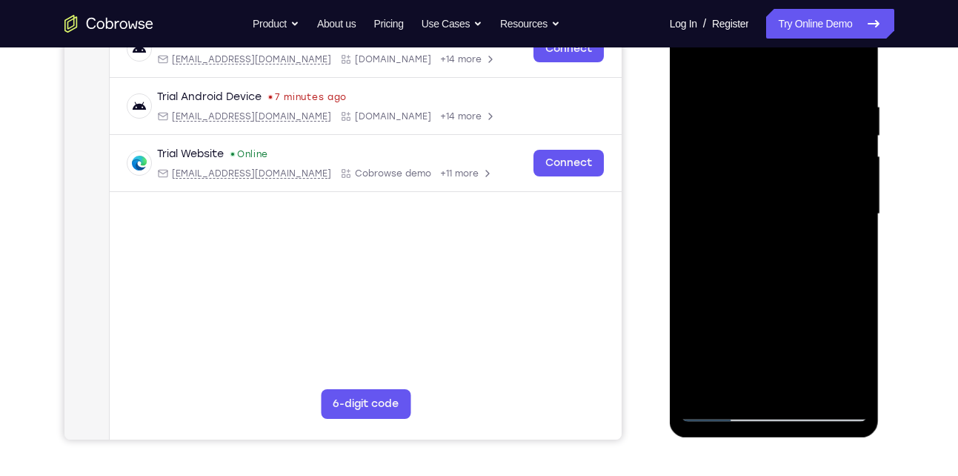
click at [713, 142] on div at bounding box center [774, 214] width 187 height 415
click at [841, 150] on div at bounding box center [774, 214] width 187 height 415
drag, startPoint x: 841, startPoint y: 150, endPoint x: 696, endPoint y: 148, distance: 144.5
click at [696, 148] on div at bounding box center [774, 214] width 187 height 415
click at [688, 155] on div at bounding box center [774, 214] width 187 height 415
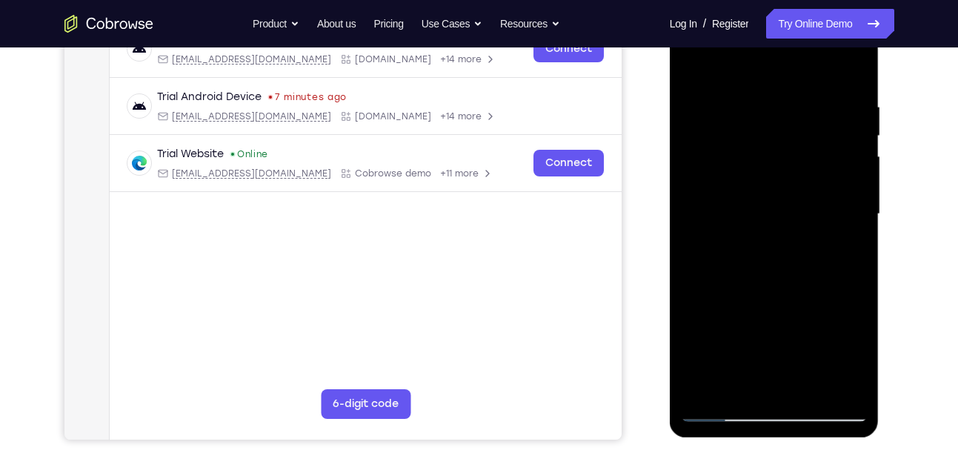
click at [842, 177] on div at bounding box center [774, 214] width 187 height 415
drag, startPoint x: 852, startPoint y: 302, endPoint x: 757, endPoint y: 302, distance: 95.6
click at [757, 302] on div at bounding box center [774, 214] width 187 height 415
click at [838, 382] on div at bounding box center [774, 214] width 187 height 415
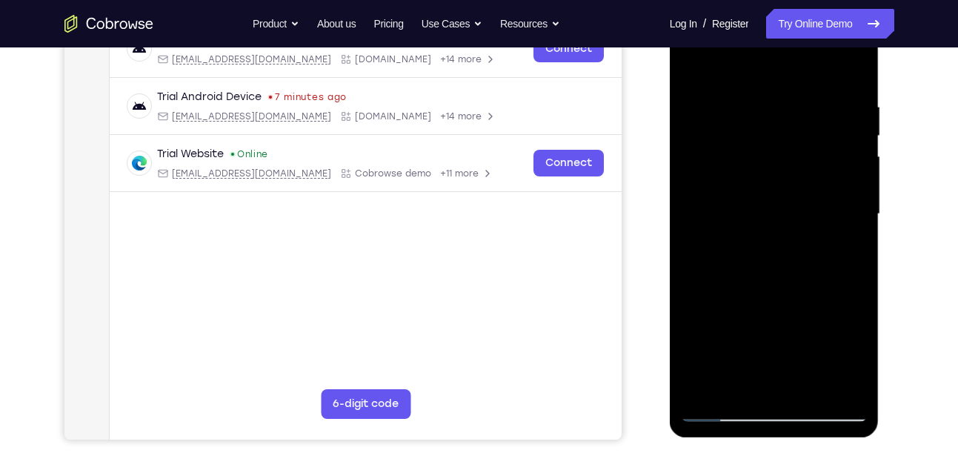
click at [845, 195] on div at bounding box center [774, 214] width 187 height 415
click at [828, 378] on div at bounding box center [774, 214] width 187 height 415
click at [836, 210] on div at bounding box center [774, 214] width 187 height 415
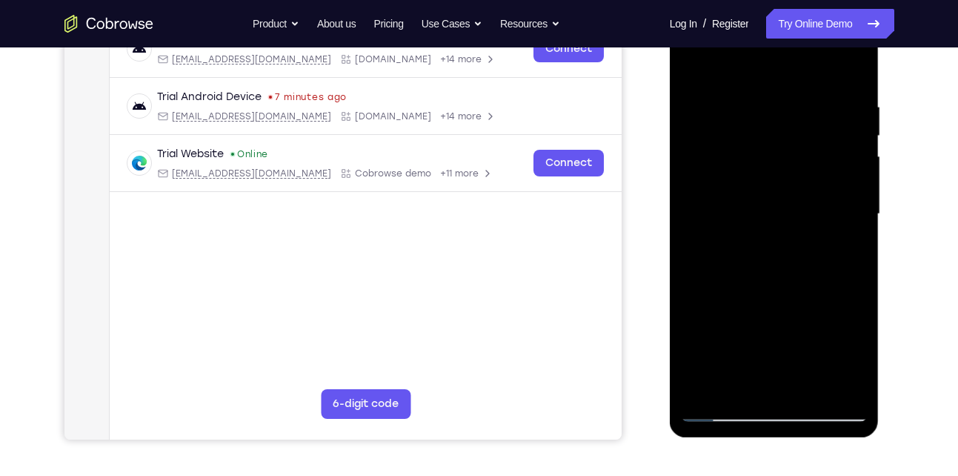
click at [836, 210] on div at bounding box center [774, 214] width 187 height 415
click at [836, 223] on div at bounding box center [774, 214] width 187 height 415
click at [828, 382] on div at bounding box center [774, 214] width 187 height 415
click at [833, 203] on div at bounding box center [774, 214] width 187 height 415
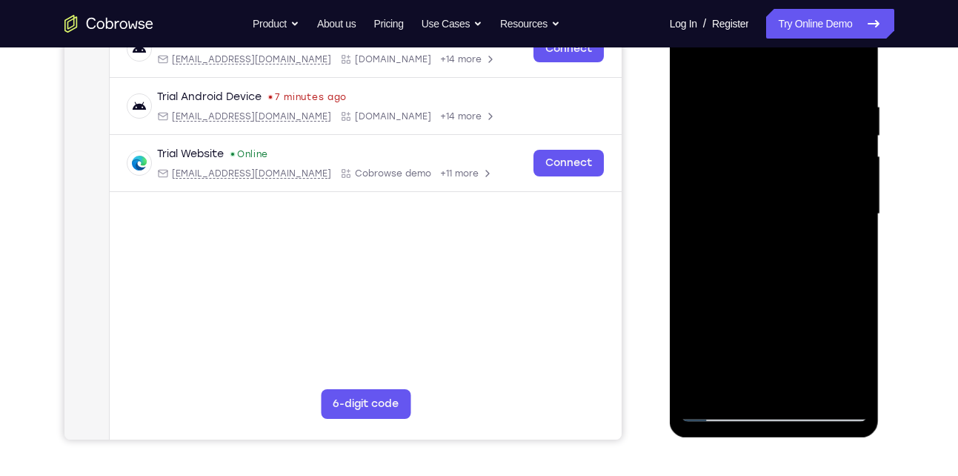
click at [833, 203] on div at bounding box center [774, 214] width 187 height 415
click at [844, 382] on div at bounding box center [774, 214] width 187 height 415
click at [825, 233] on div at bounding box center [774, 214] width 187 height 415
click at [691, 181] on div at bounding box center [774, 214] width 187 height 415
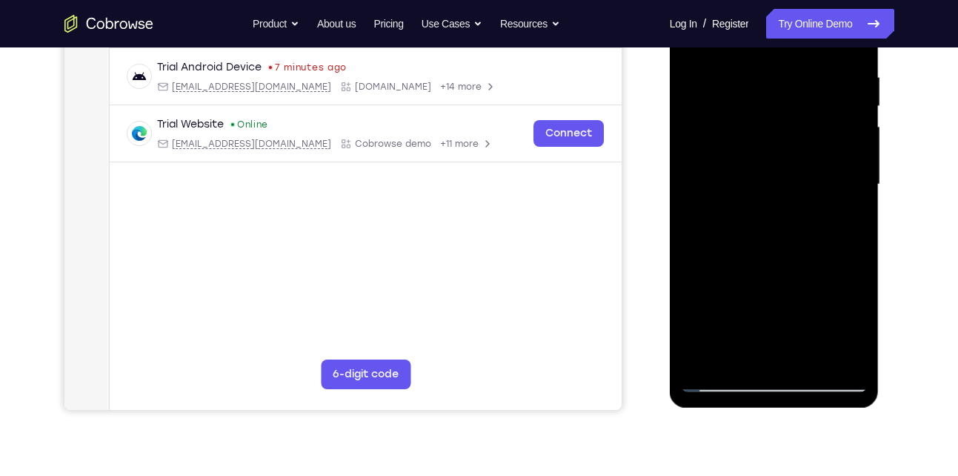
click at [758, 351] on div at bounding box center [774, 184] width 187 height 415
click at [718, 382] on div at bounding box center [774, 184] width 187 height 415
click at [845, 357] on div at bounding box center [774, 184] width 187 height 415
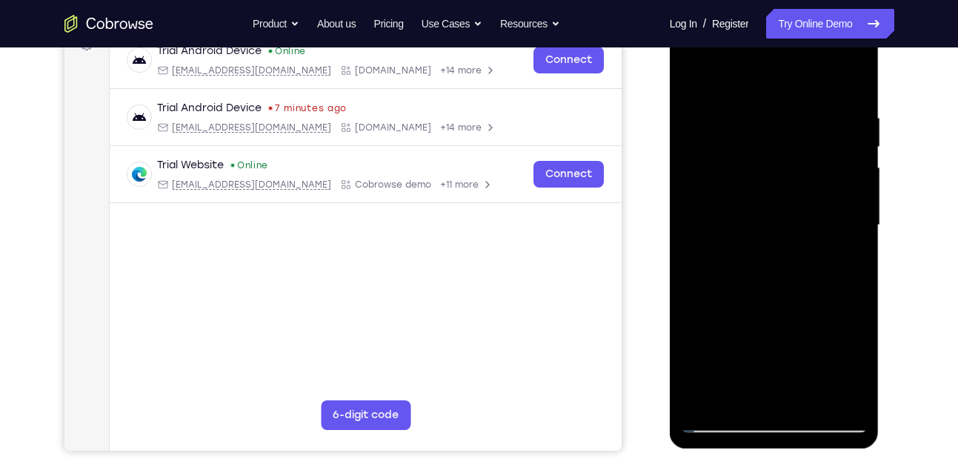
scroll to position [238, 0]
click at [845, 124] on div at bounding box center [774, 226] width 187 height 415
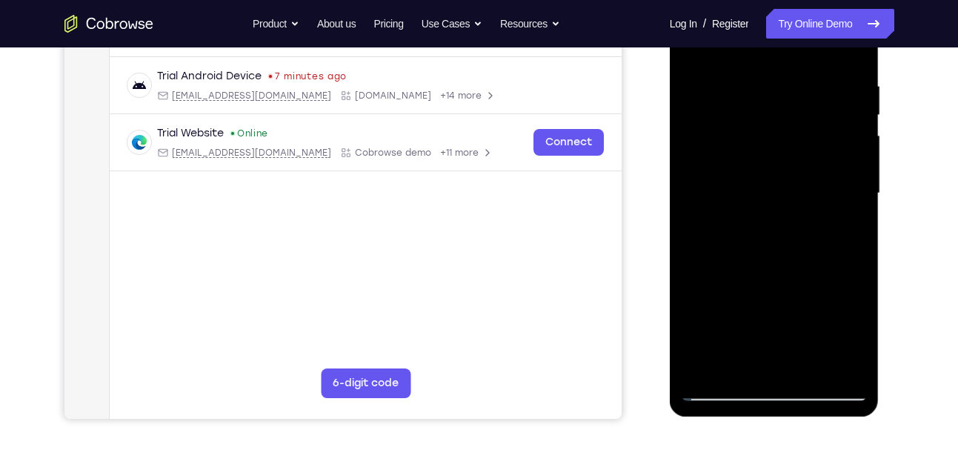
scroll to position [274, 0]
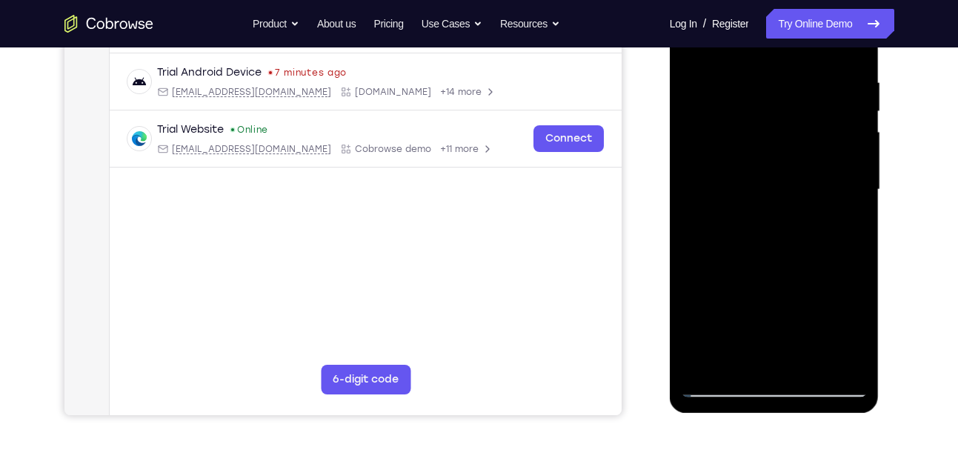
click at [830, 360] on div at bounding box center [774, 189] width 187 height 415
click at [745, 352] on div at bounding box center [774, 189] width 187 height 415
click at [724, 384] on div at bounding box center [774, 189] width 187 height 415
click at [848, 359] on div at bounding box center [774, 189] width 187 height 415
click at [848, 234] on div at bounding box center [774, 189] width 187 height 415
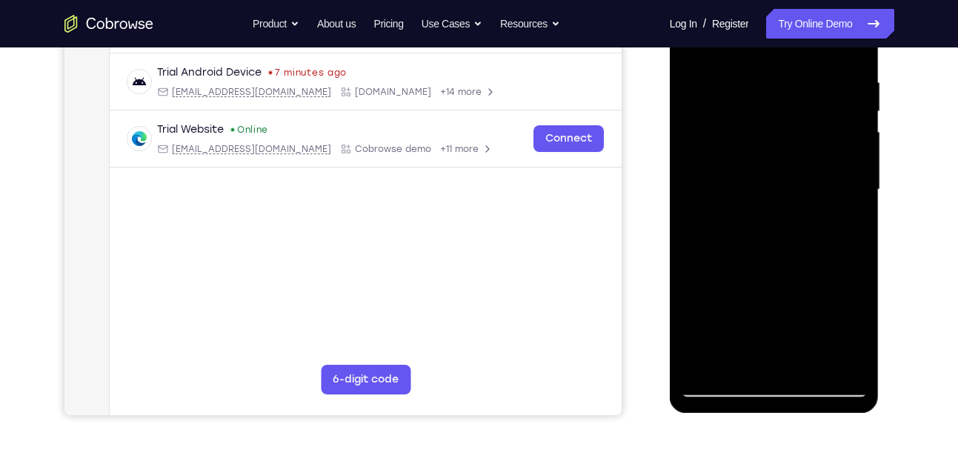
scroll to position [246, 0]
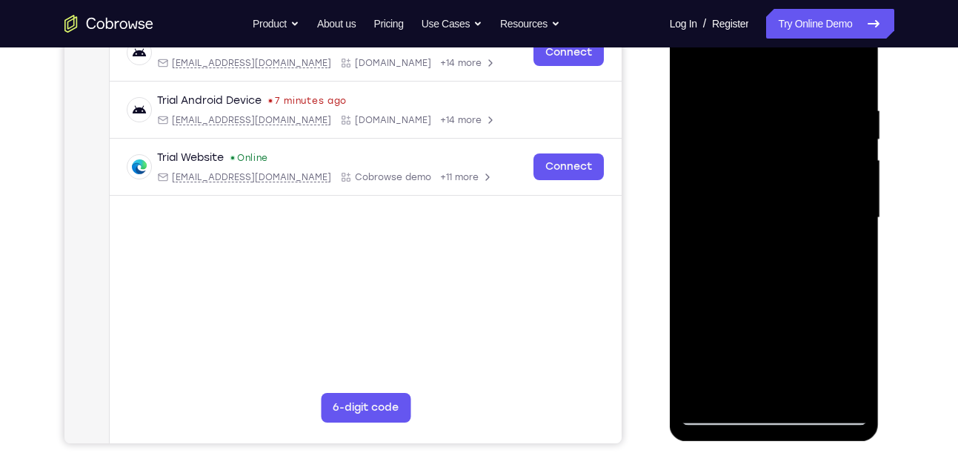
click at [850, 76] on div at bounding box center [774, 217] width 187 height 415
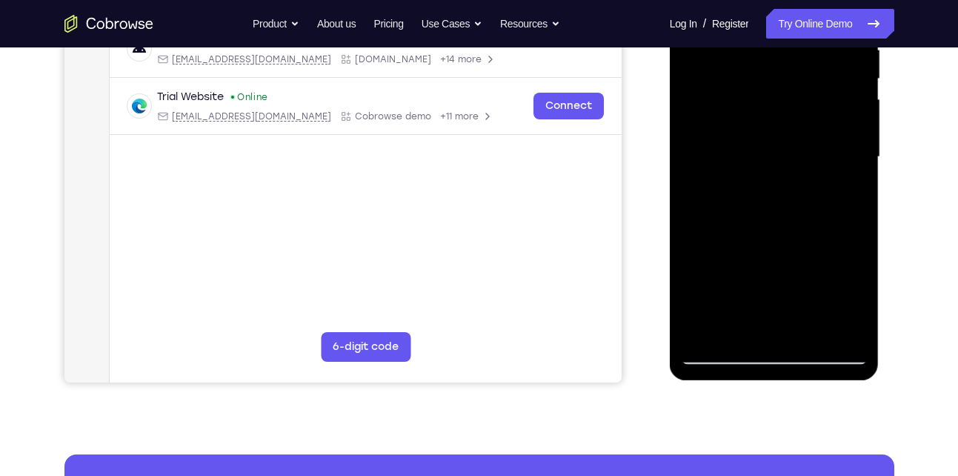
scroll to position [307, 0]
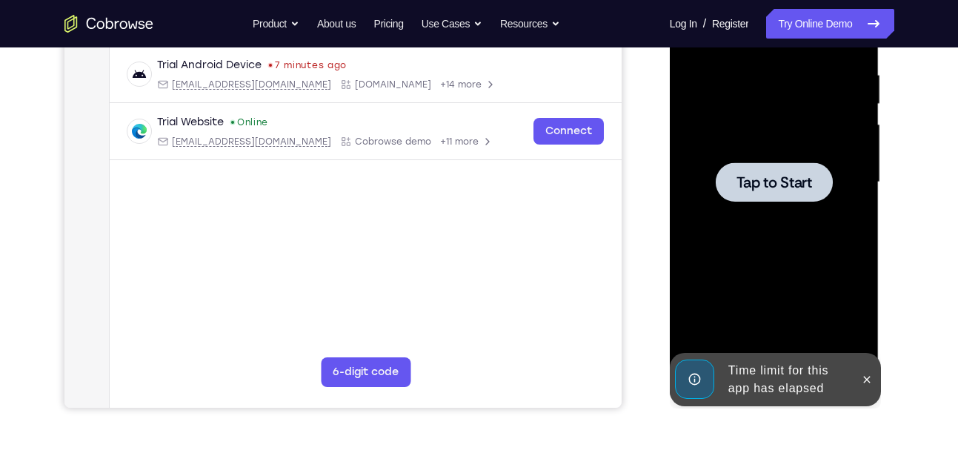
scroll to position [268, 0]
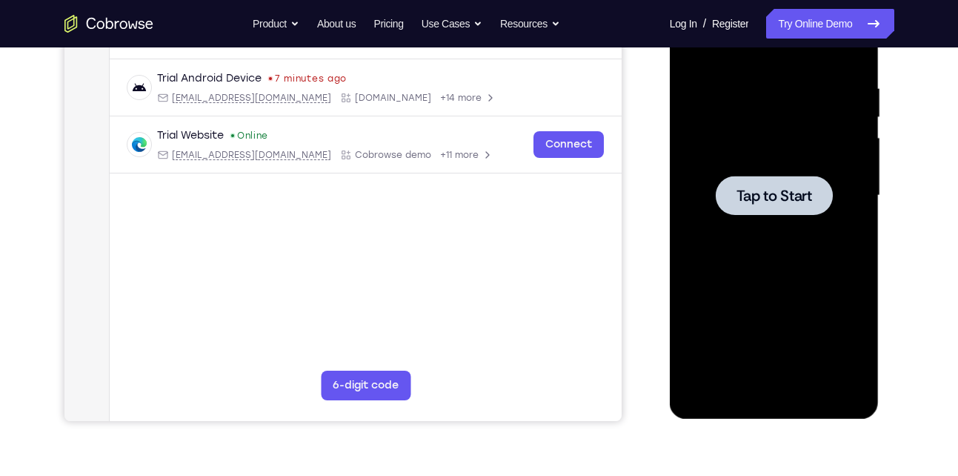
click at [799, 290] on div at bounding box center [774, 195] width 187 height 415
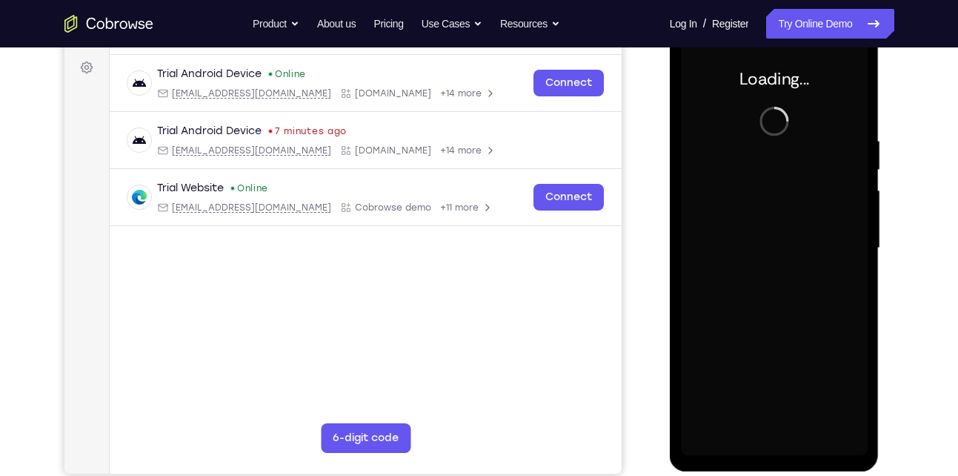
scroll to position [215, 0]
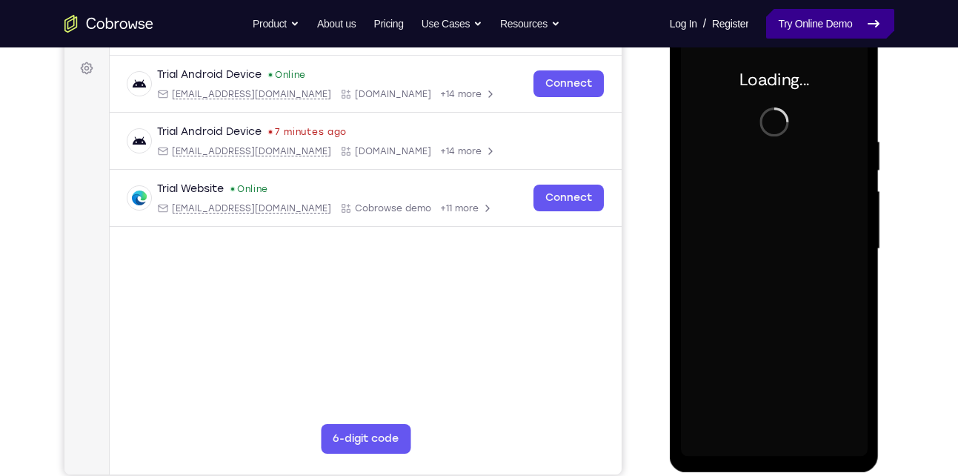
click at [797, 27] on link "Try Online Demo" at bounding box center [829, 24] width 127 height 30
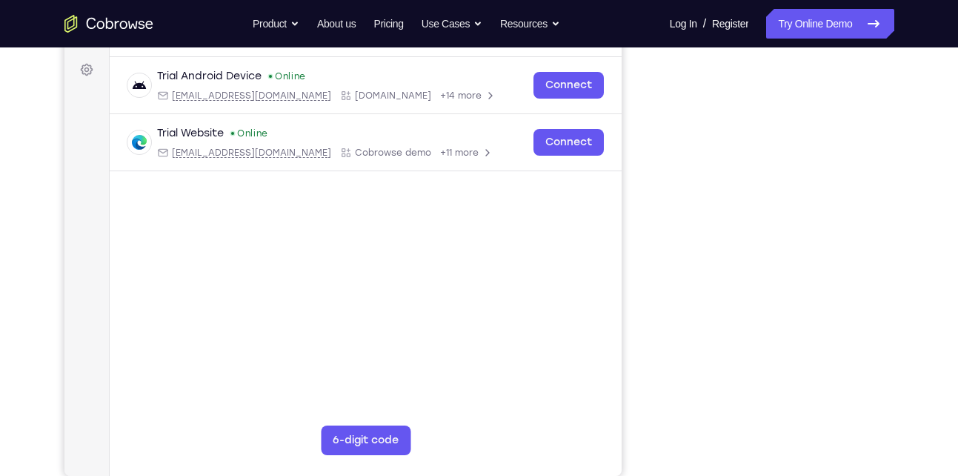
scroll to position [197, 0]
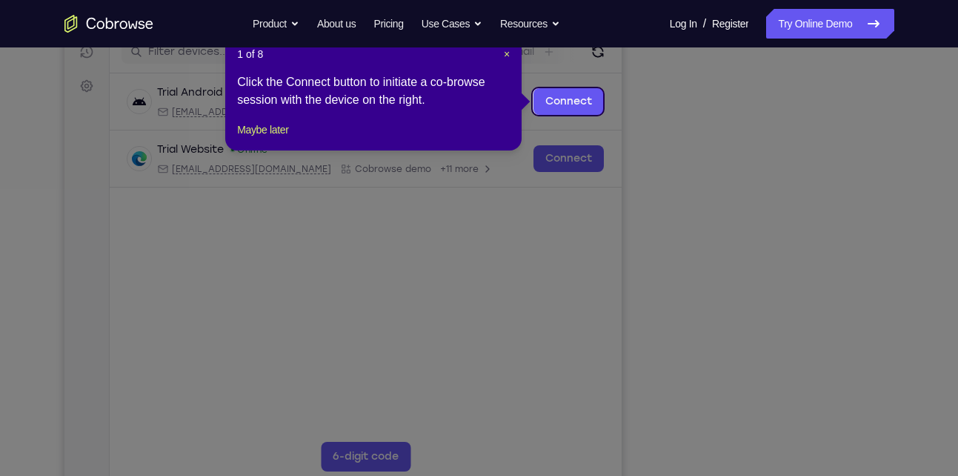
click at [502, 53] on header "1 of 8 ×" at bounding box center [373, 54] width 273 height 15
click at [508, 53] on span "×" at bounding box center [507, 54] width 6 height 12
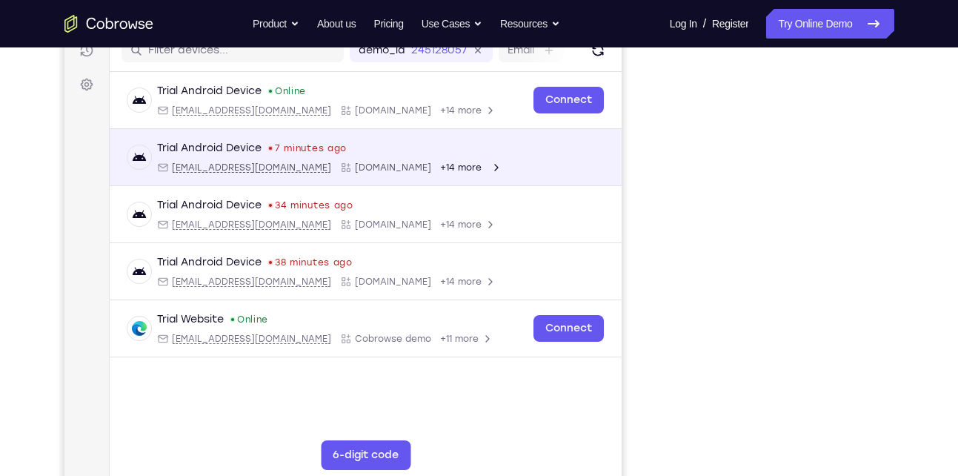
scroll to position [227, 0]
